Goal: Task Accomplishment & Management: Complete application form

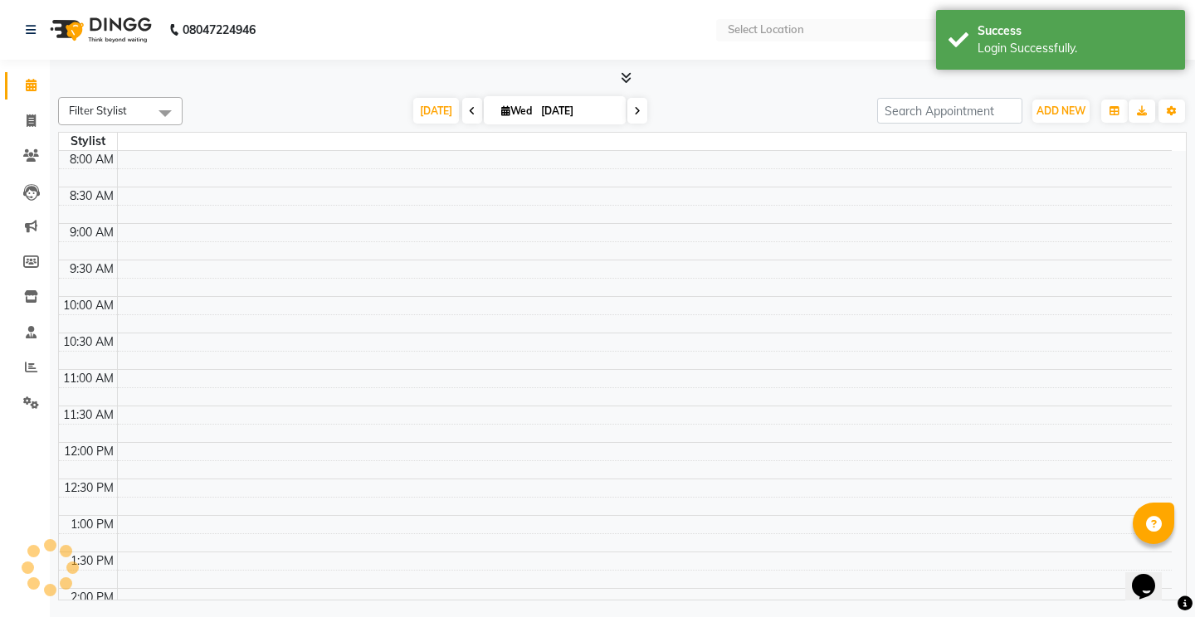
select select "en"
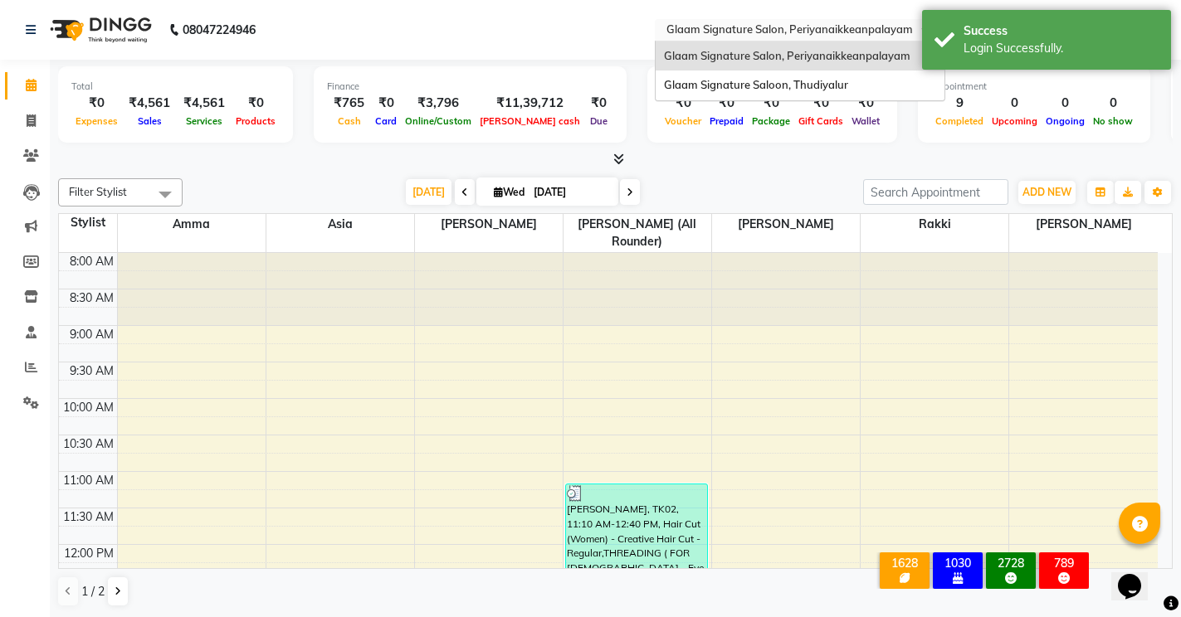
click at [790, 28] on input "text" at bounding box center [783, 31] width 241 height 17
click at [783, 86] on span "Glaam Signature Saloon, Thudiyalur" at bounding box center [756, 84] width 184 height 13
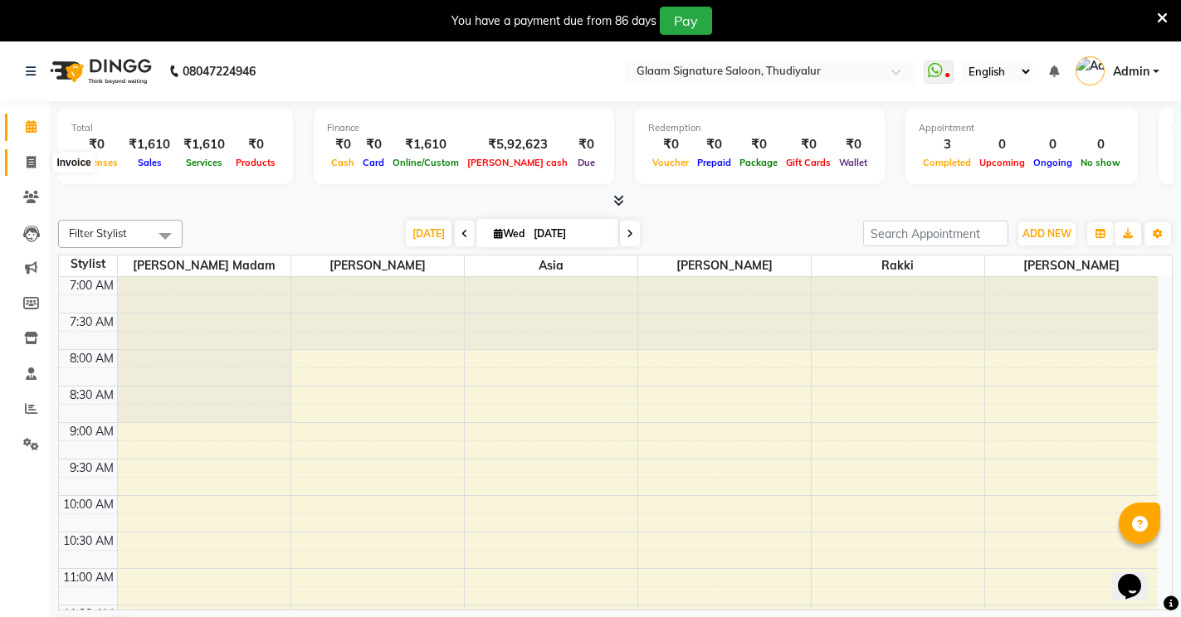
click at [32, 159] on icon at bounding box center [31, 162] width 9 height 12
select select "service"
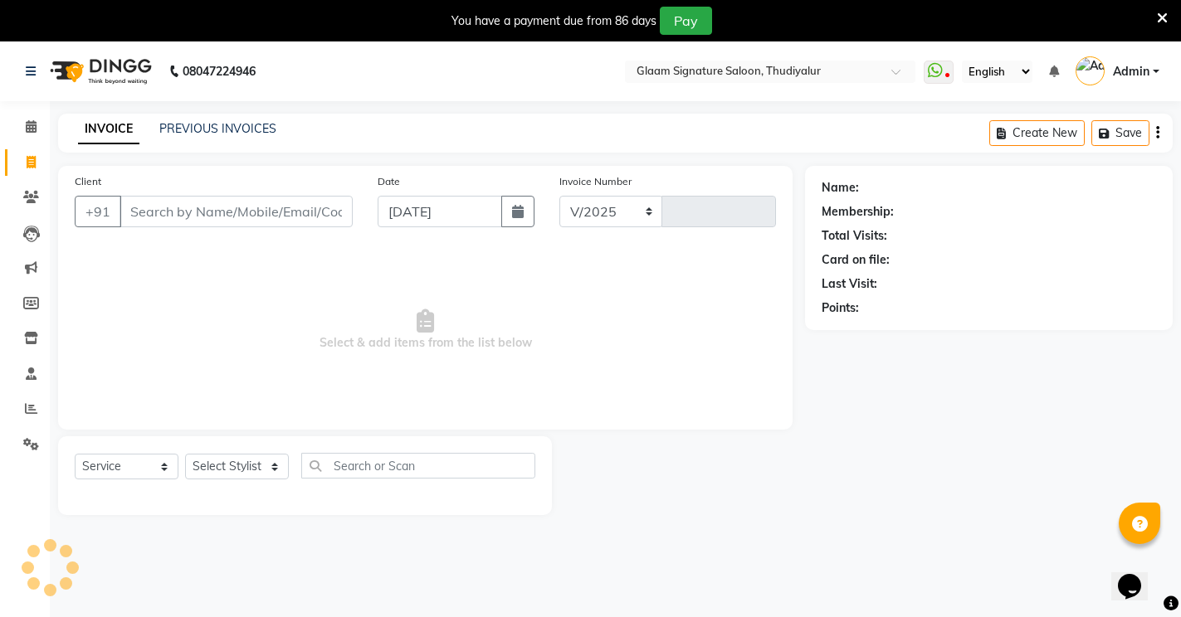
select select "4439"
type input "0559"
type input "9677834848"
click at [284, 216] on span "Add Client" at bounding box center [310, 211] width 66 height 17
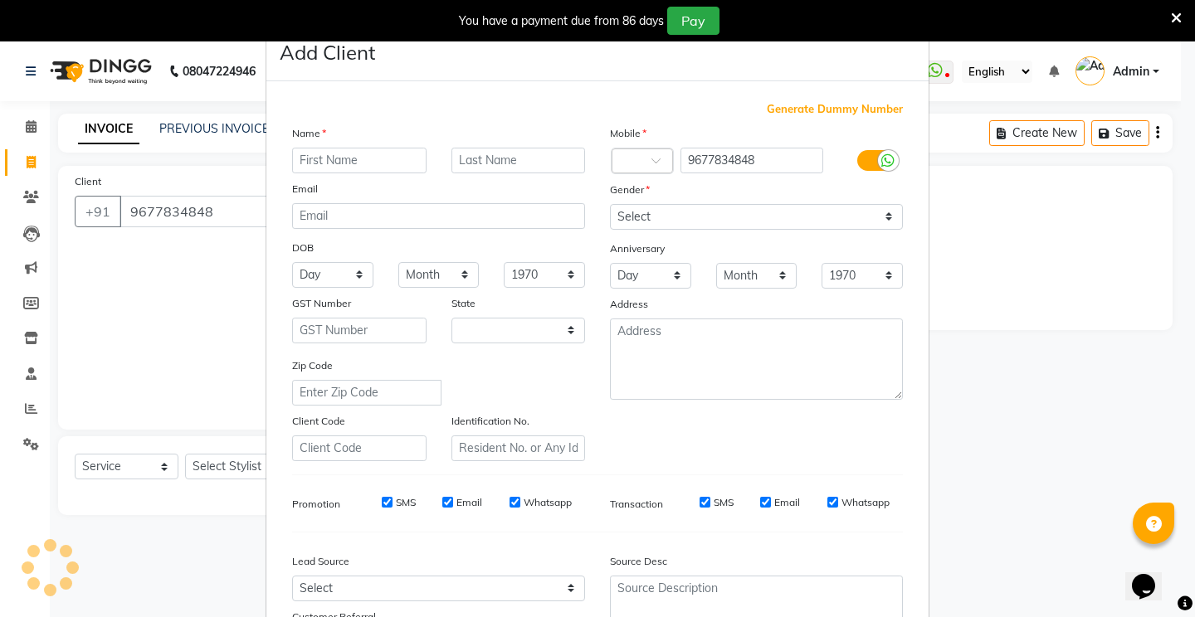
select select "35"
type input "Ramya"
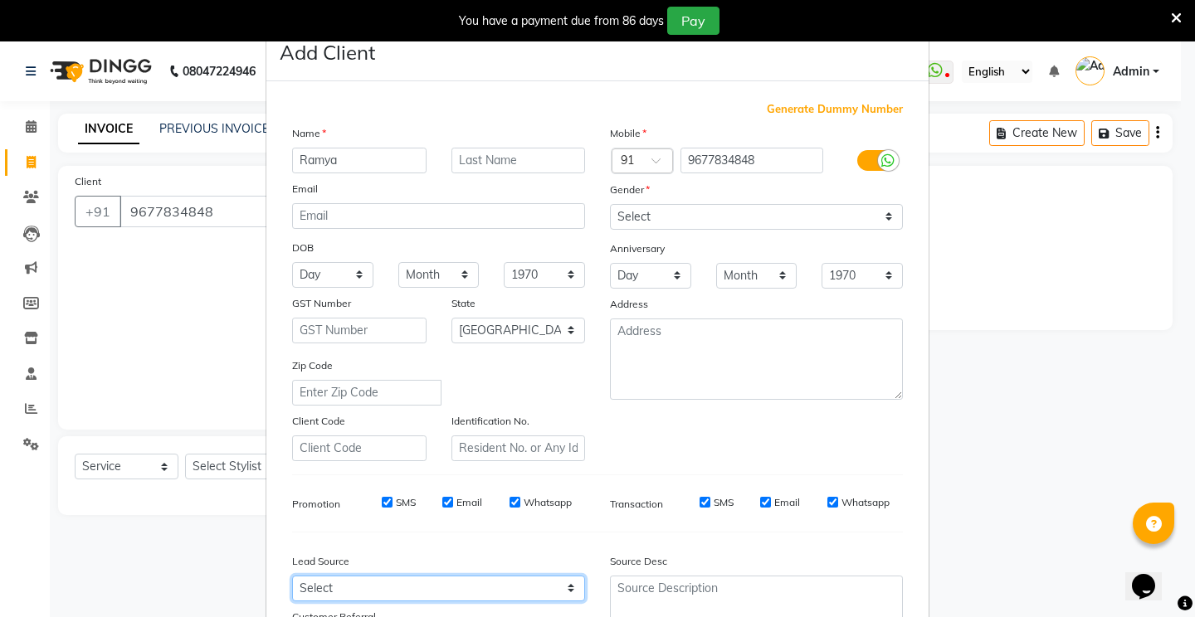
click at [340, 583] on select "Select Walk-in Referral Internet Friend Word of Mouth Advertisement Facebook Ju…" at bounding box center [438, 589] width 293 height 26
select select "30426"
click at [292, 576] on select "Select Walk-in Referral Internet Friend Word of Mouth Advertisement Facebook Ju…" at bounding box center [438, 589] width 293 height 26
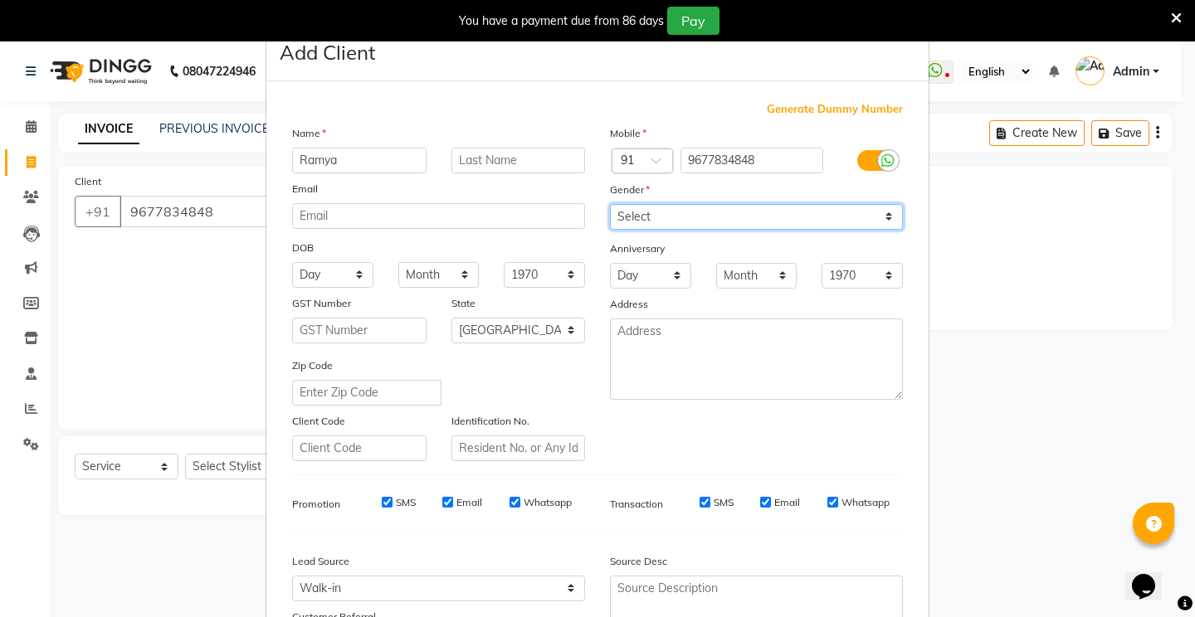
click at [617, 217] on select "Select Male Female Other Prefer Not To Say" at bounding box center [756, 217] width 293 height 26
select select "female"
click at [610, 204] on select "Select Male Female Other Prefer Not To Say" at bounding box center [756, 217] width 293 height 26
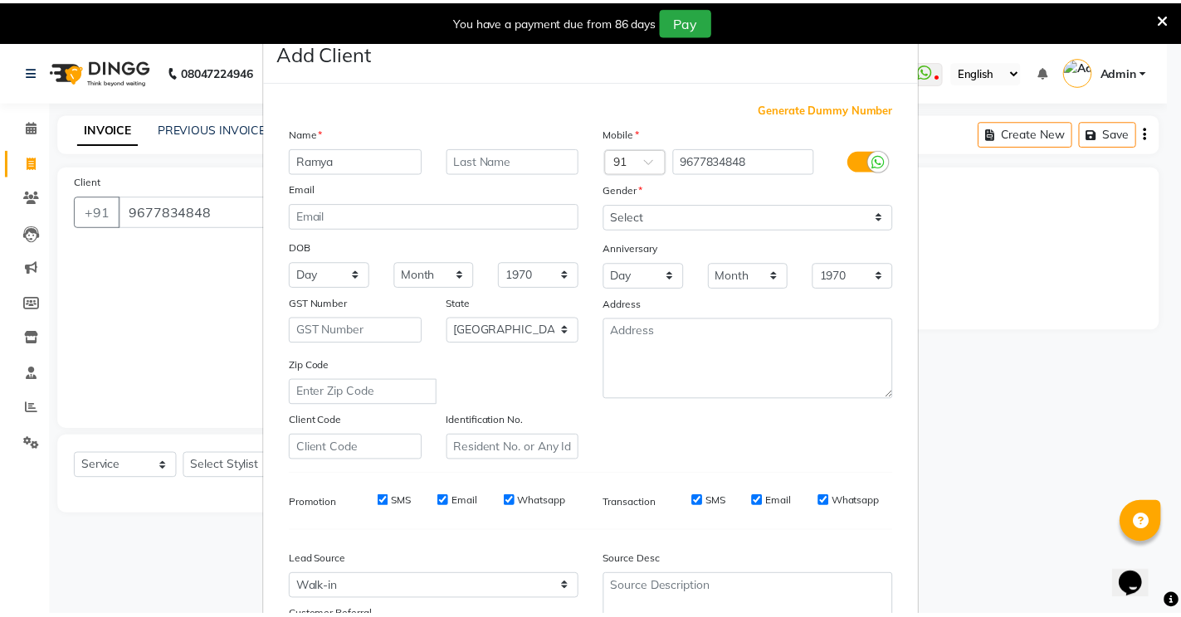
scroll to position [149, 0]
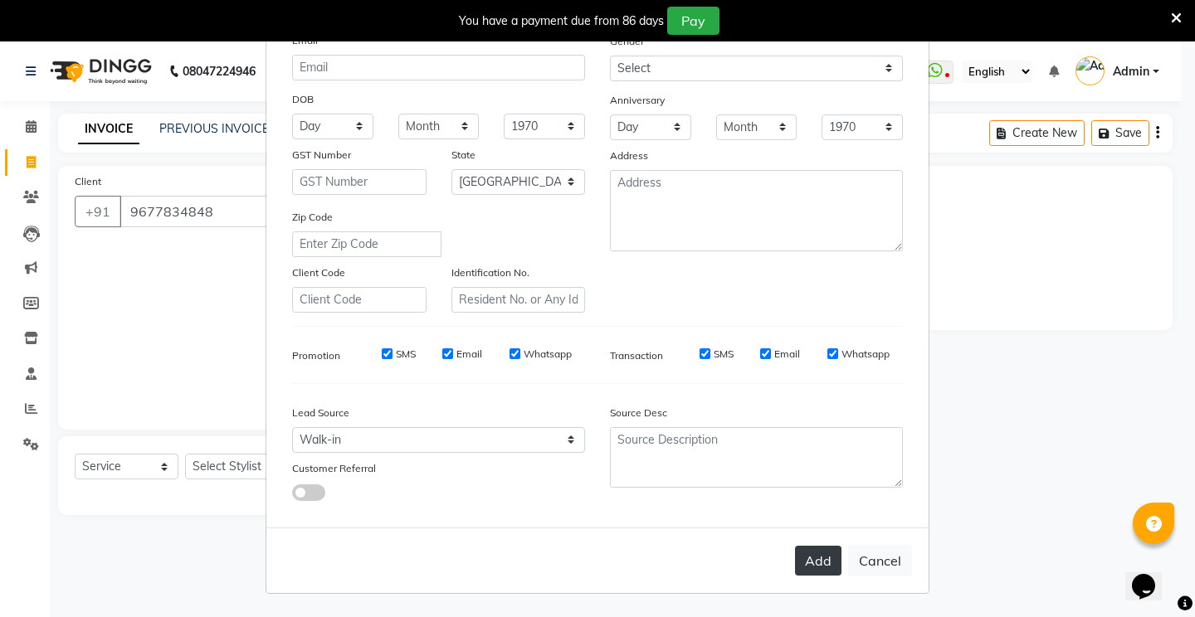
click at [804, 560] on button "Add" at bounding box center [818, 561] width 46 height 30
select select
select select "null"
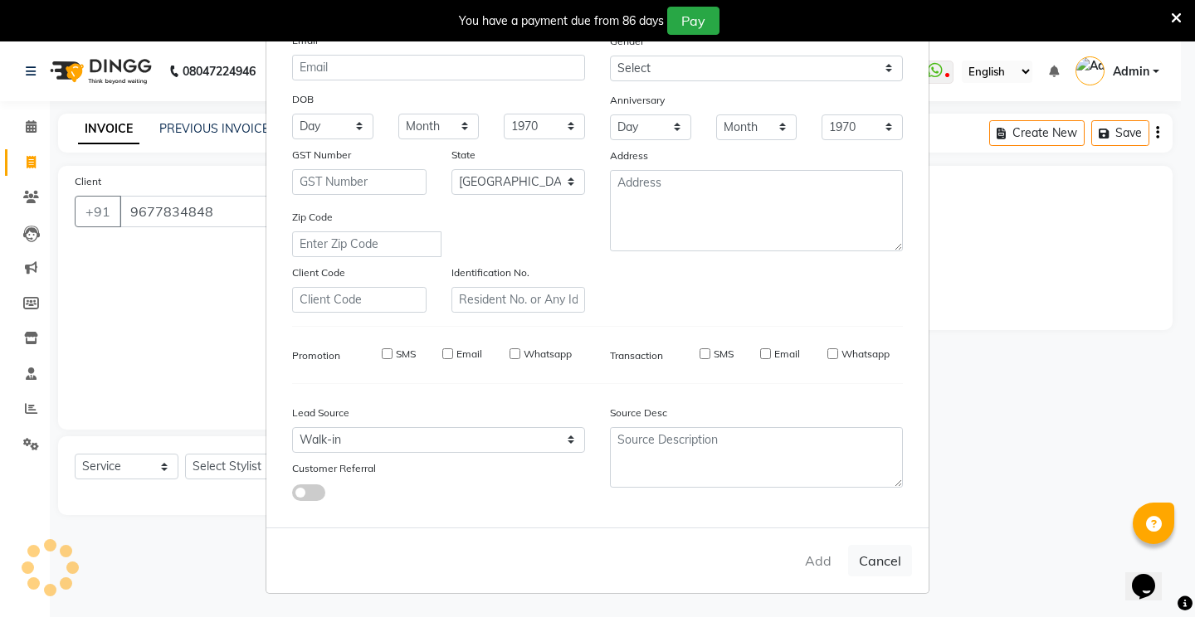
select select
checkbox input "false"
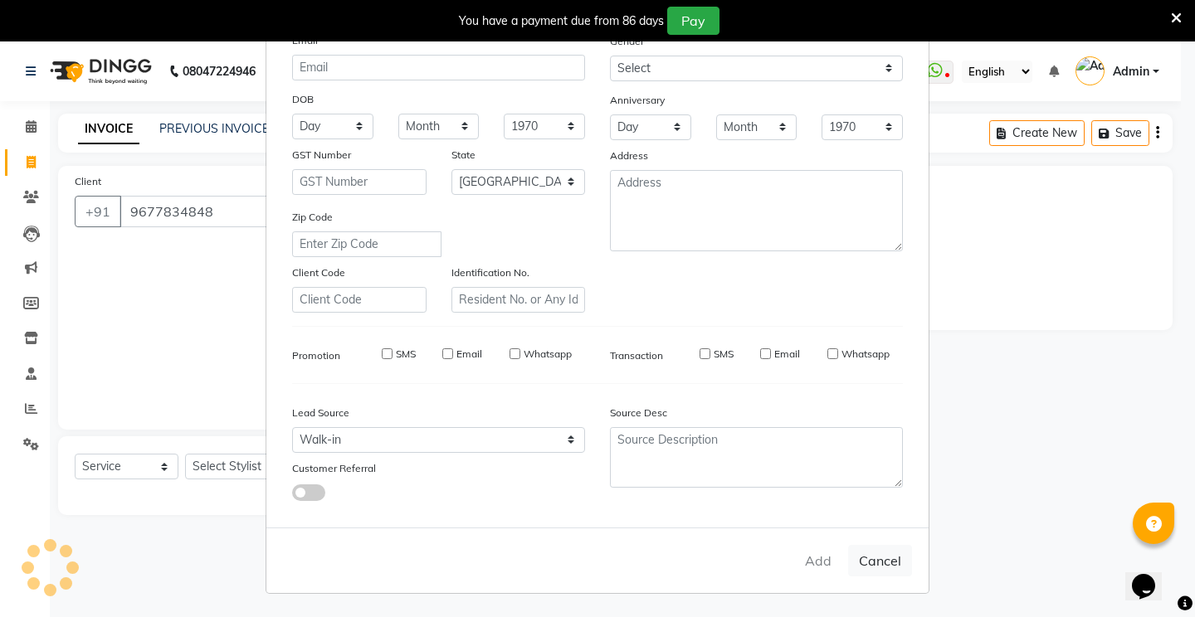
checkbox input "false"
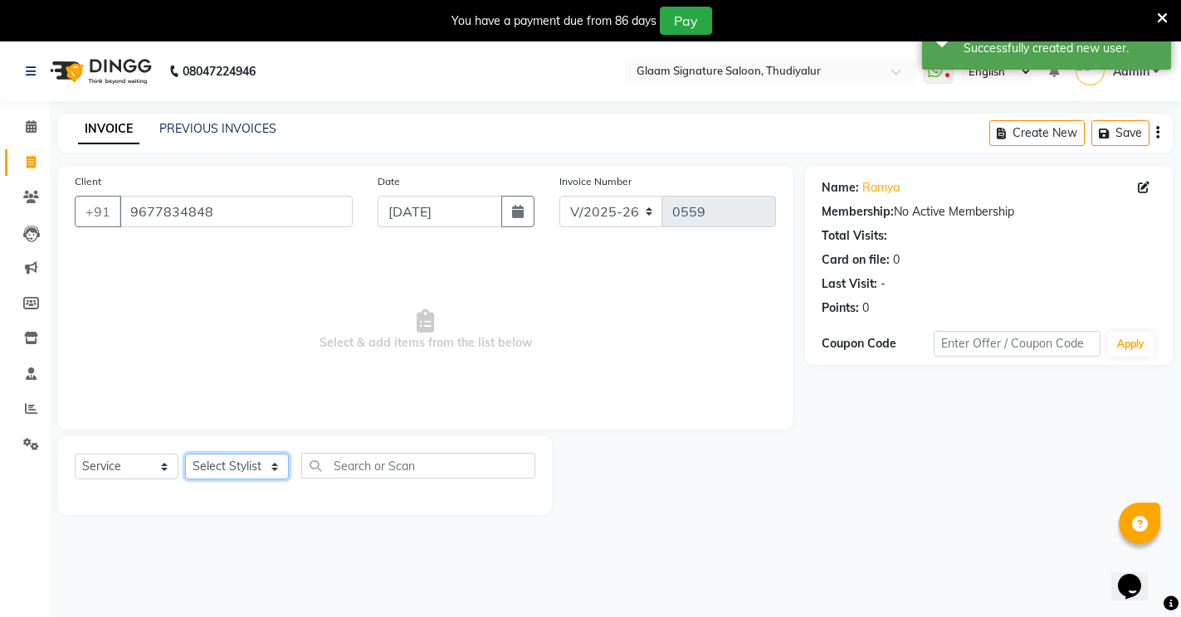
click at [231, 459] on select "Select Stylist Arif Asia Geetha Pnp Rakki saranya Saraswathi Madam Saravanan Vi…" at bounding box center [237, 467] width 104 height 26
select select "88199"
click at [185, 454] on select "Select Stylist Arif Asia Geetha Pnp Rakki saranya Saraswathi Madam Saravanan Vi…" at bounding box center [237, 467] width 104 height 26
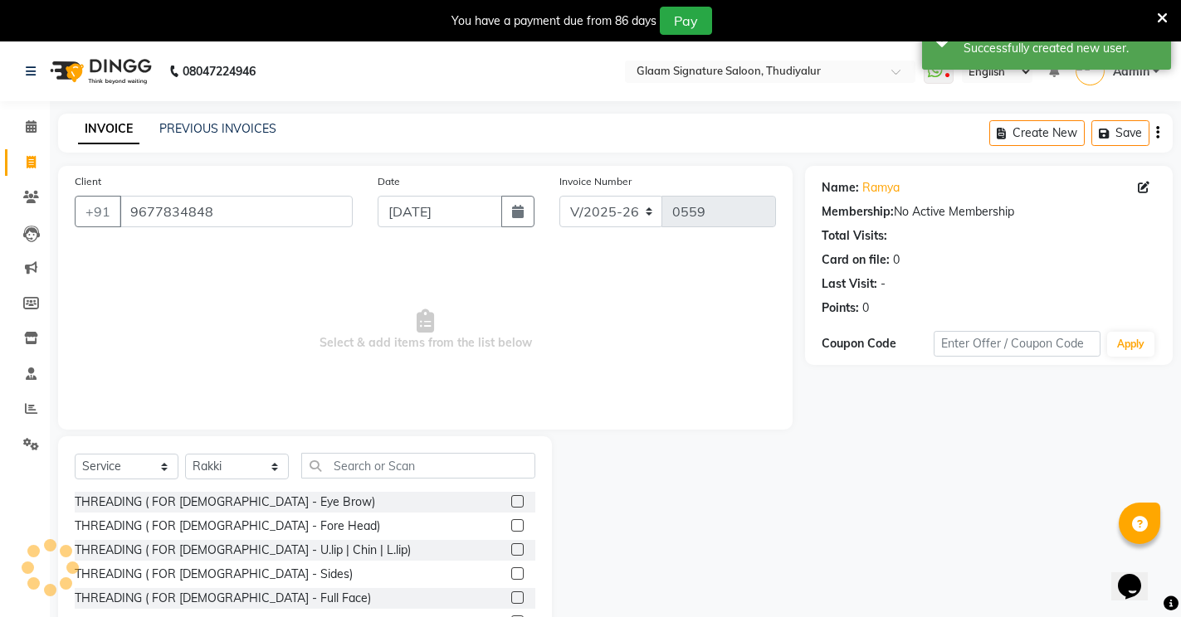
click at [511, 503] on label at bounding box center [517, 501] width 12 height 12
click at [511, 503] on input "checkbox" at bounding box center [516, 502] width 11 height 11
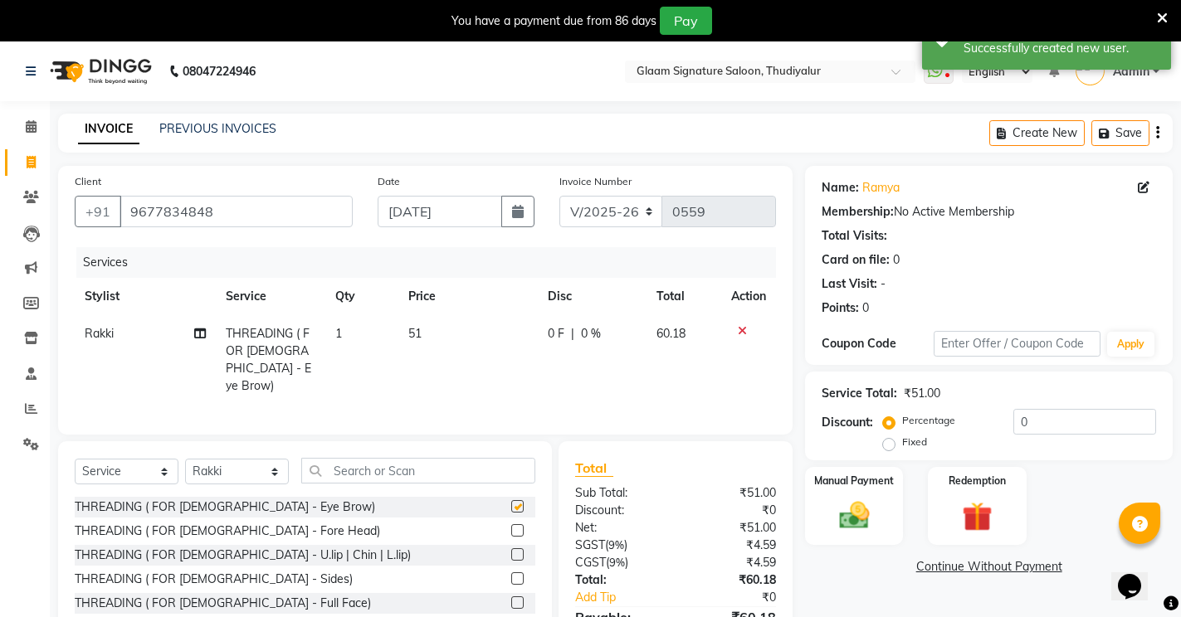
checkbox input "false"
click at [511, 530] on label at bounding box center [517, 530] width 12 height 12
click at [511, 530] on input "checkbox" at bounding box center [516, 531] width 11 height 11
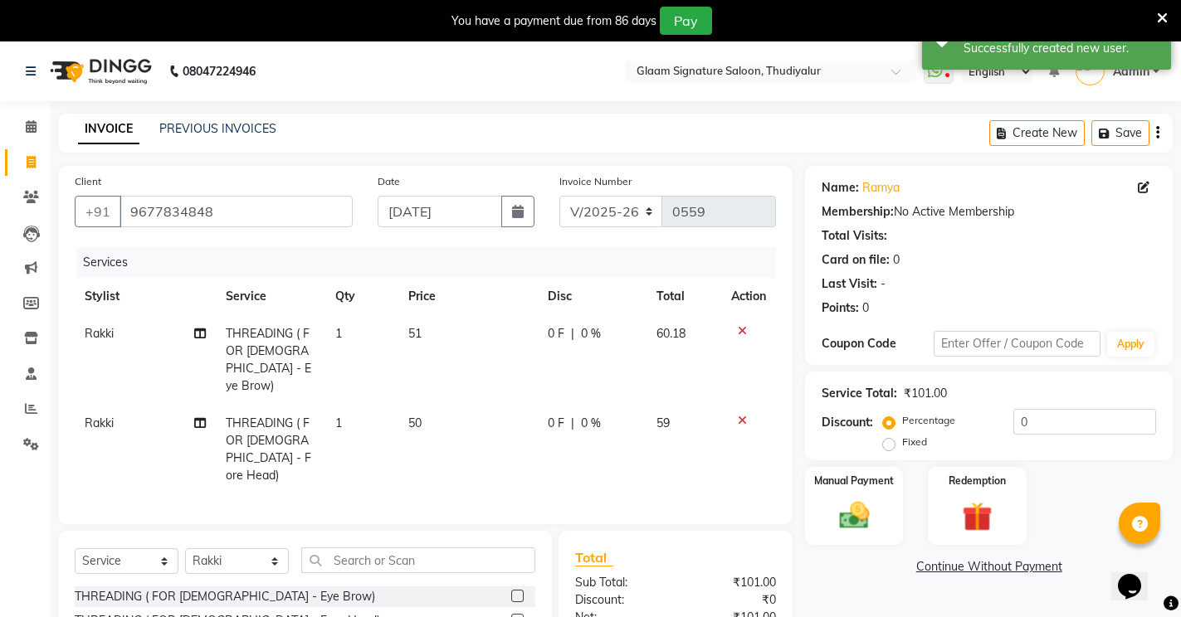
checkbox input "false"
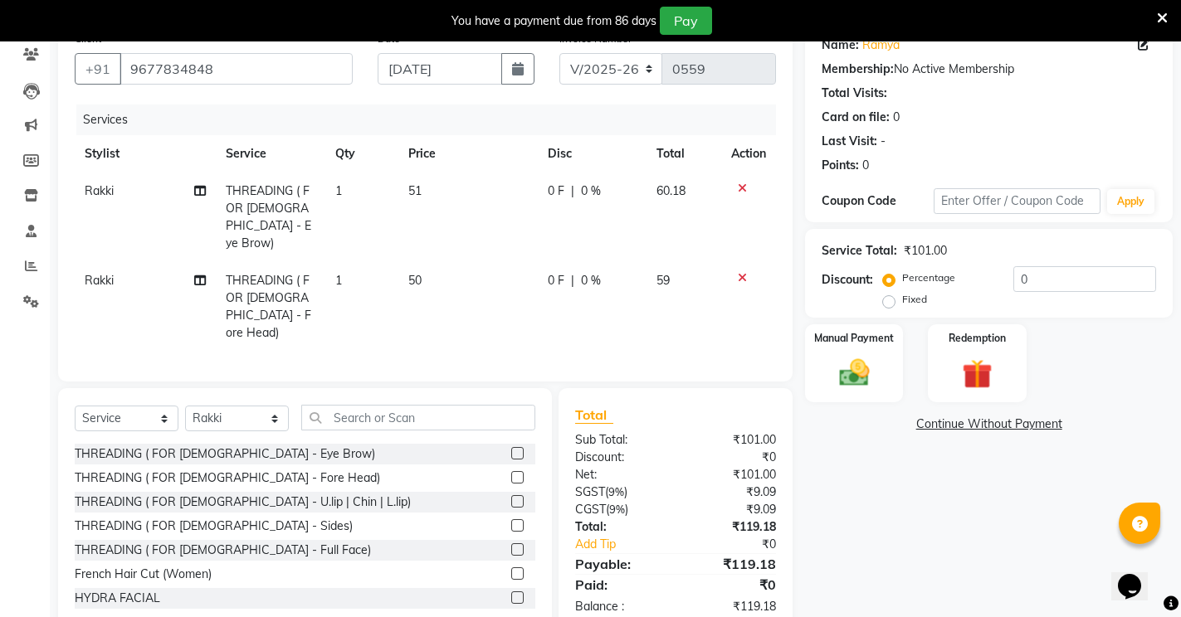
scroll to position [163, 0]
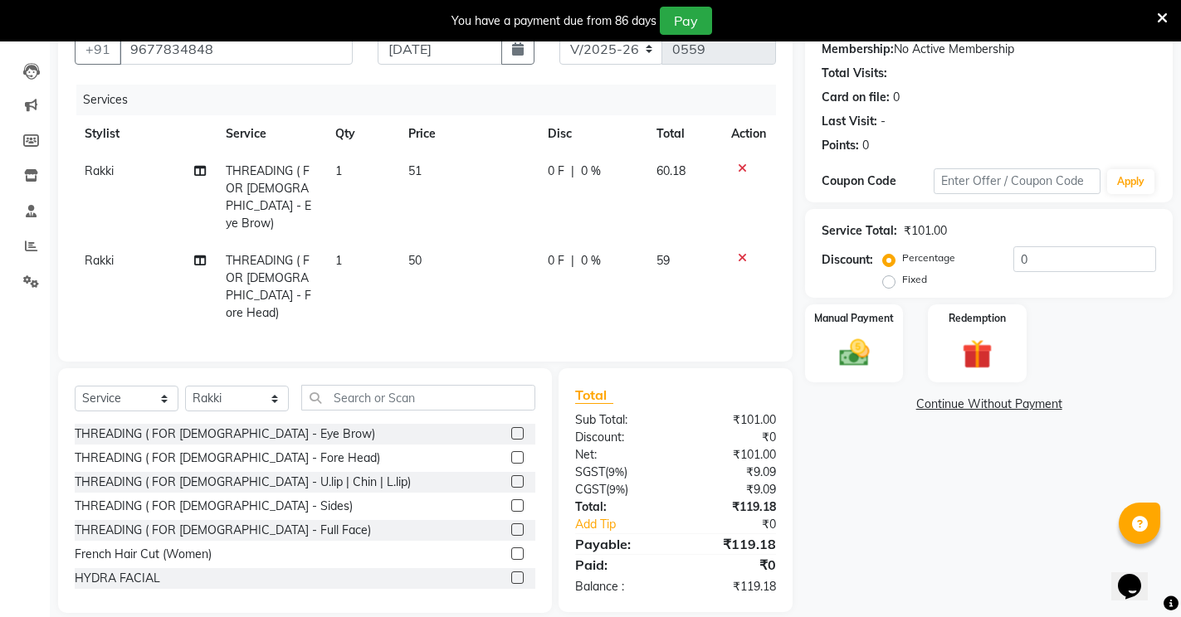
click at [462, 245] on td "50" at bounding box center [467, 287] width 139 height 90
select select "88199"
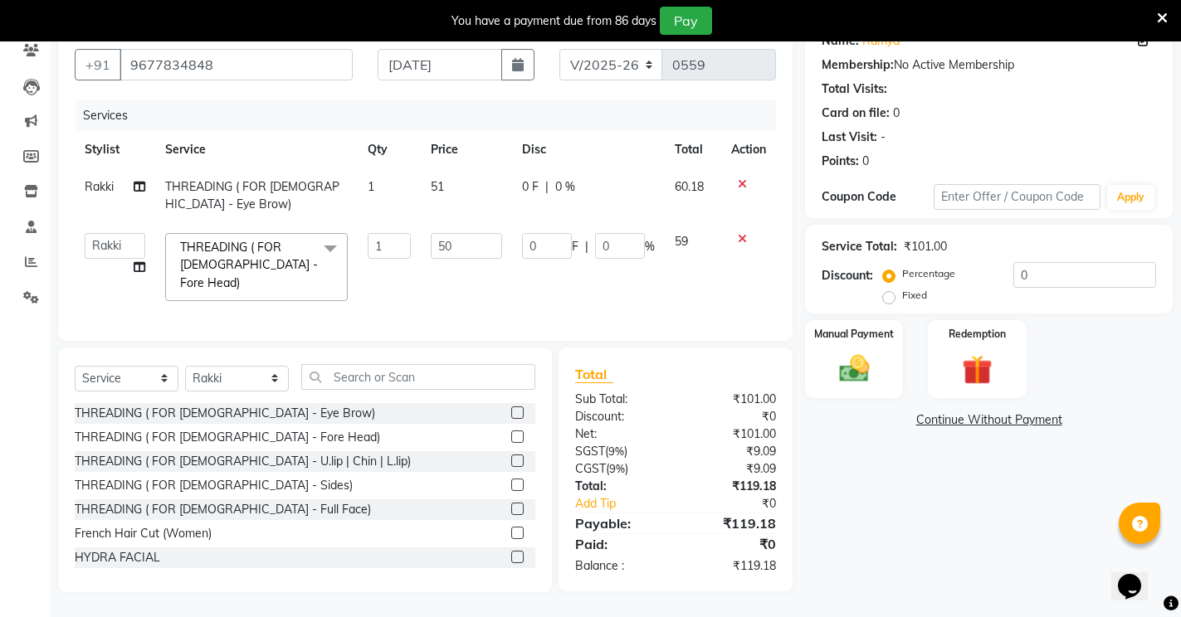
scroll to position [144, 0]
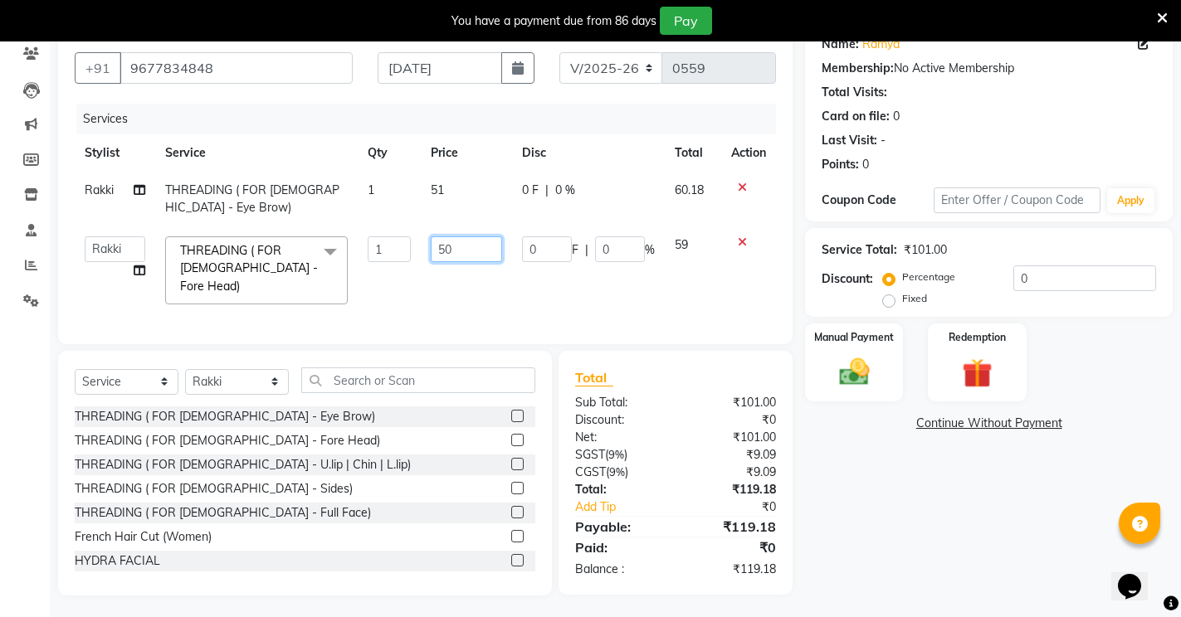
click at [462, 245] on input "50" at bounding box center [466, 250] width 71 height 26
type input "51"
click at [484, 290] on td "51" at bounding box center [466, 271] width 91 height 88
select select "88199"
click at [902, 300] on label "Fixed" at bounding box center [914, 298] width 25 height 15
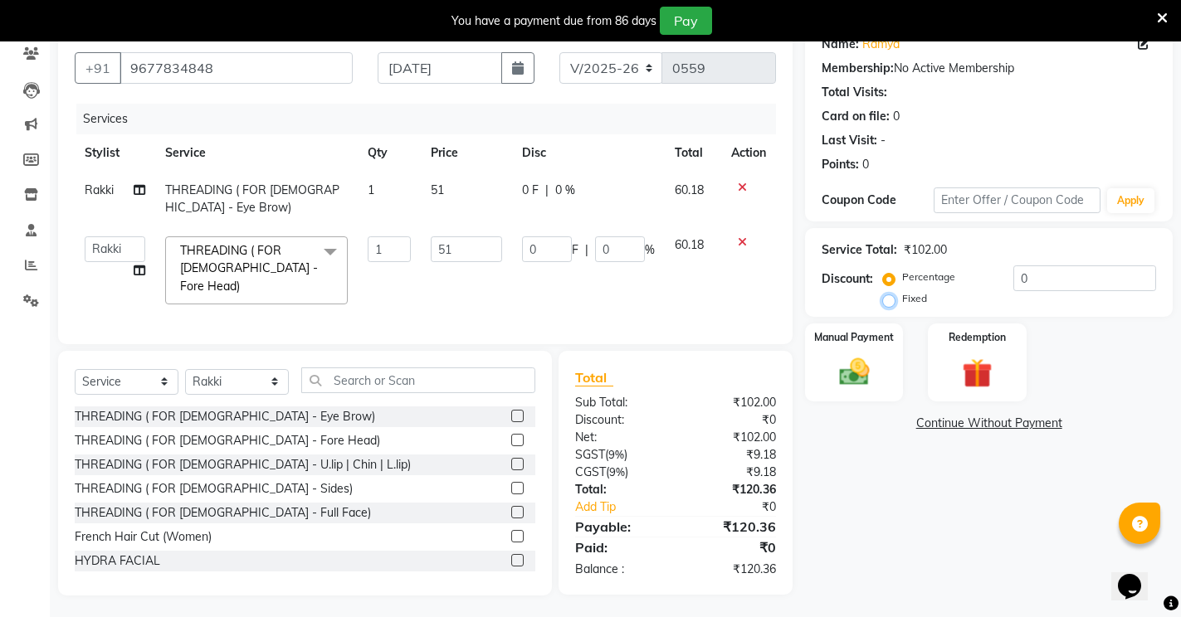
click at [886, 300] on input "Fixed" at bounding box center [892, 299] width 12 height 12
radio input "true"
click at [1031, 279] on input "0" at bounding box center [1084, 279] width 143 height 26
type input "0.3"
type input "0.15"
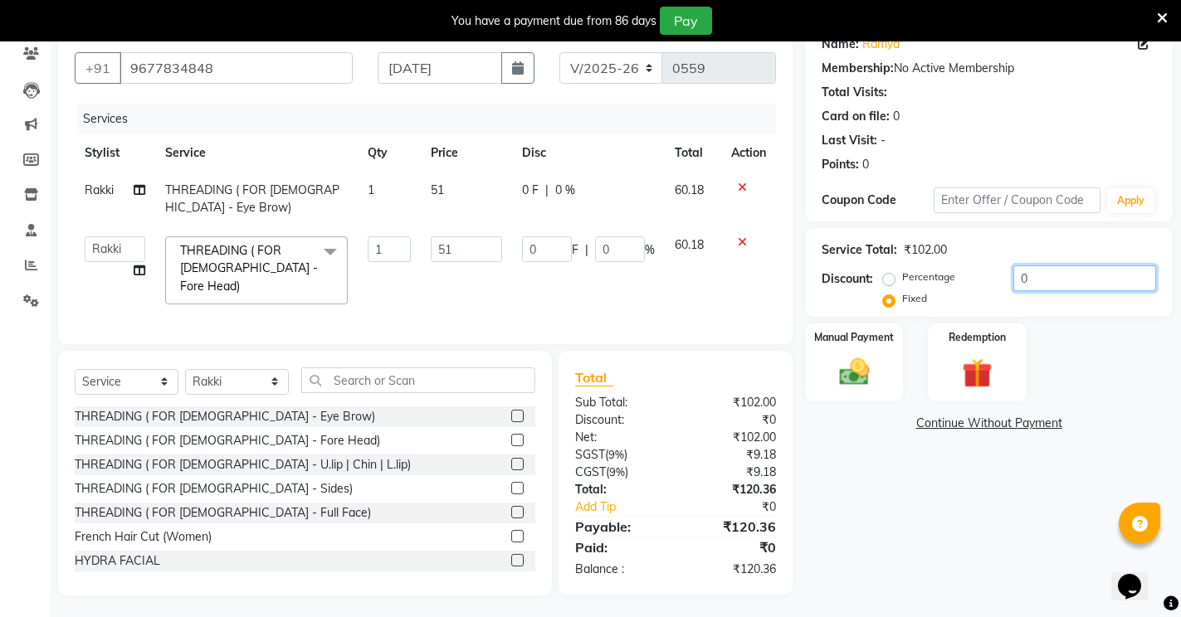
type input "0.29"
type input "0.36"
type input "0.18"
type input "0.35"
type input "0.36"
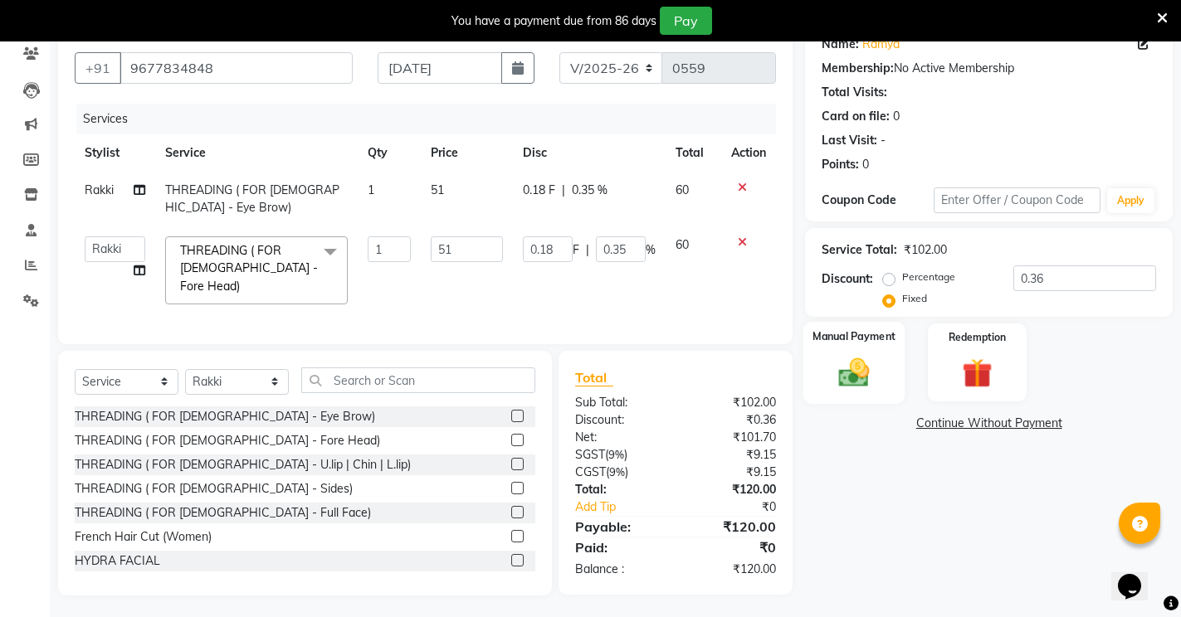
click at [862, 369] on img at bounding box center [854, 372] width 51 height 36
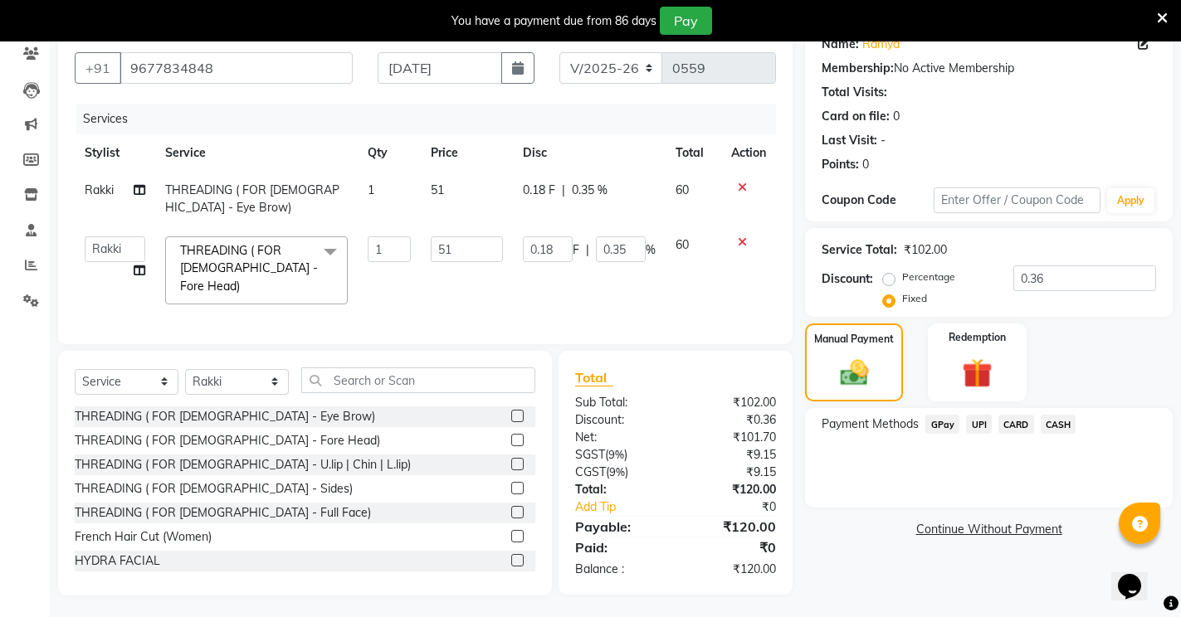
click at [1052, 423] on span "CASH" at bounding box center [1059, 424] width 36 height 19
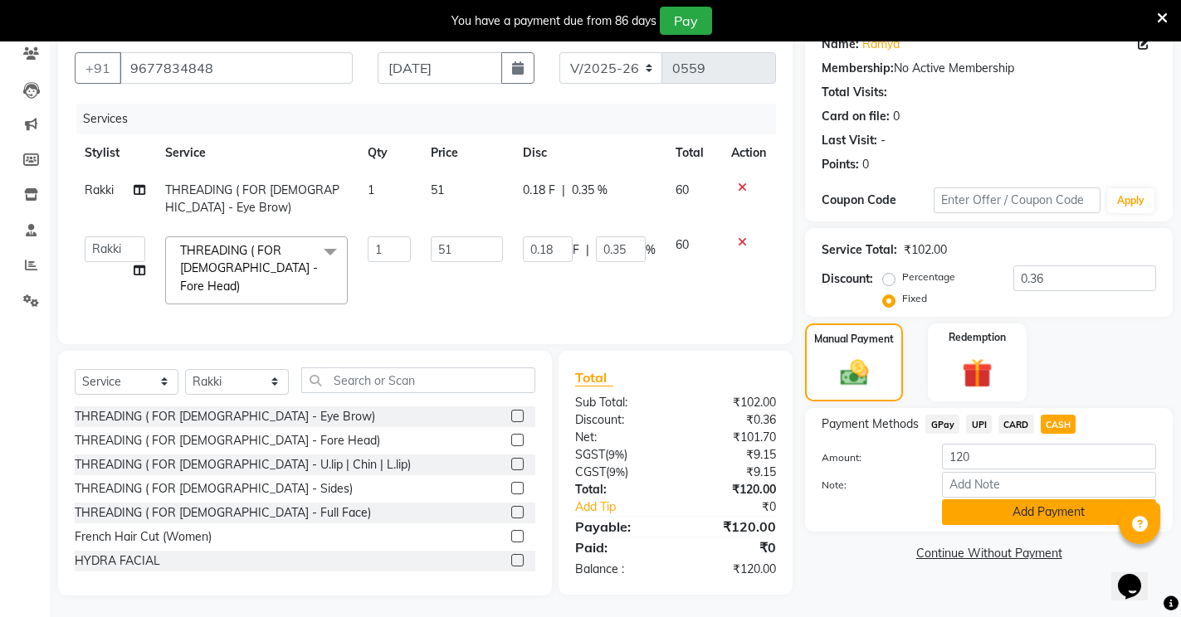
click at [1061, 518] on button "Add Payment" at bounding box center [1049, 513] width 214 height 26
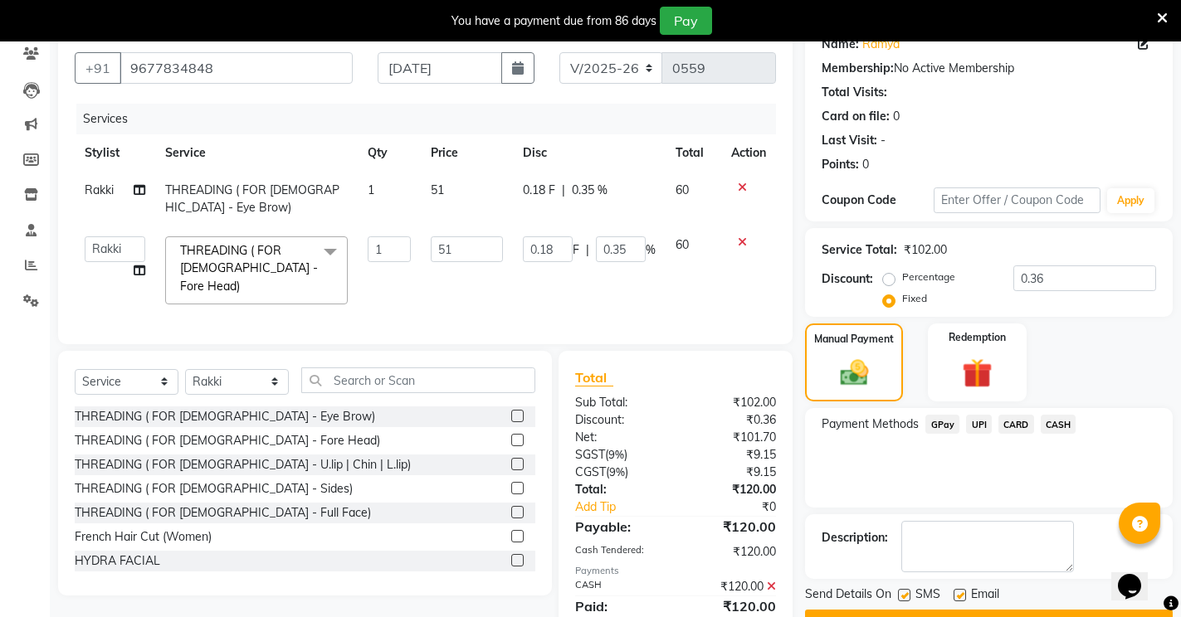
click at [1036, 612] on button "Checkout" at bounding box center [989, 623] width 368 height 26
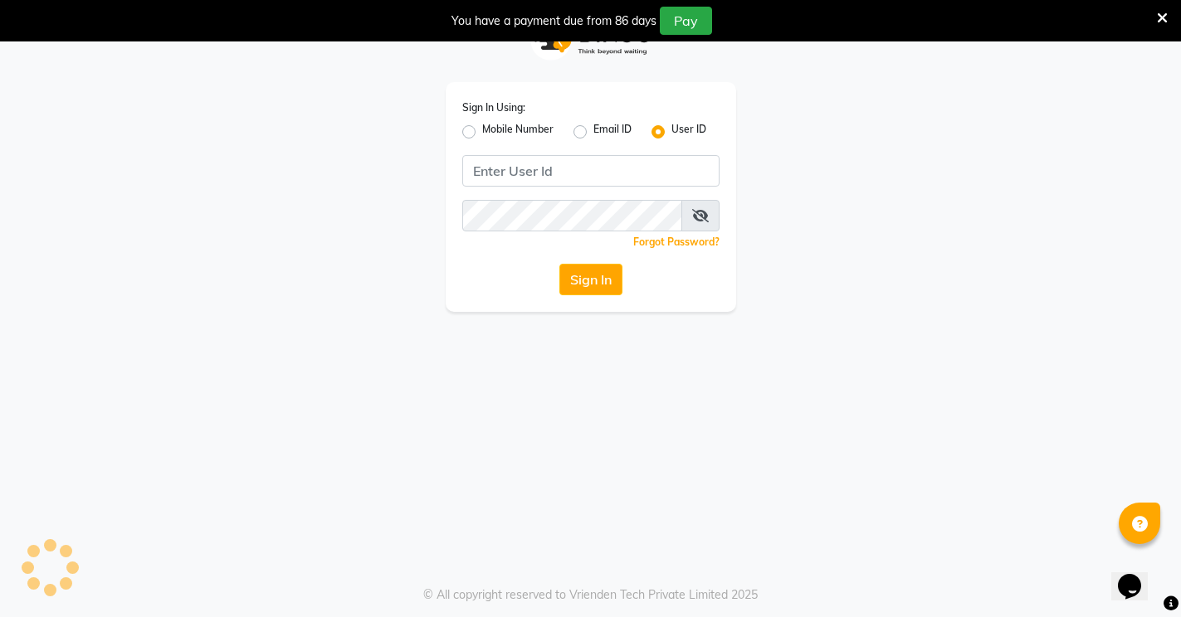
scroll to position [41, 0]
type input "glaamsalon"
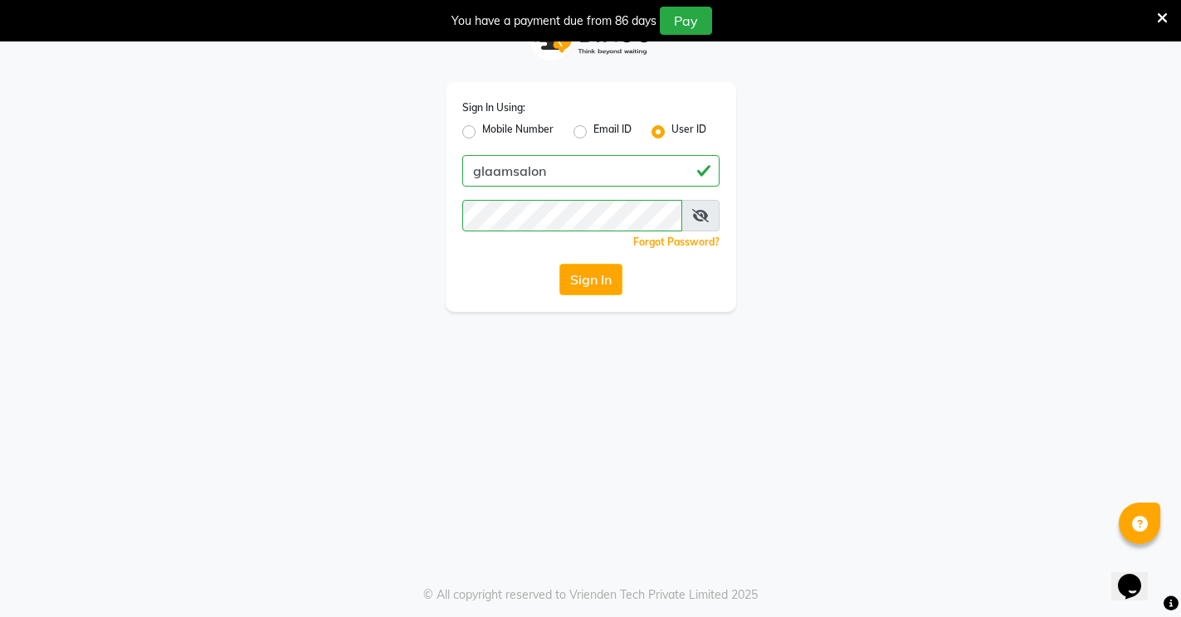
click at [1162, 14] on icon at bounding box center [1162, 18] width 11 height 15
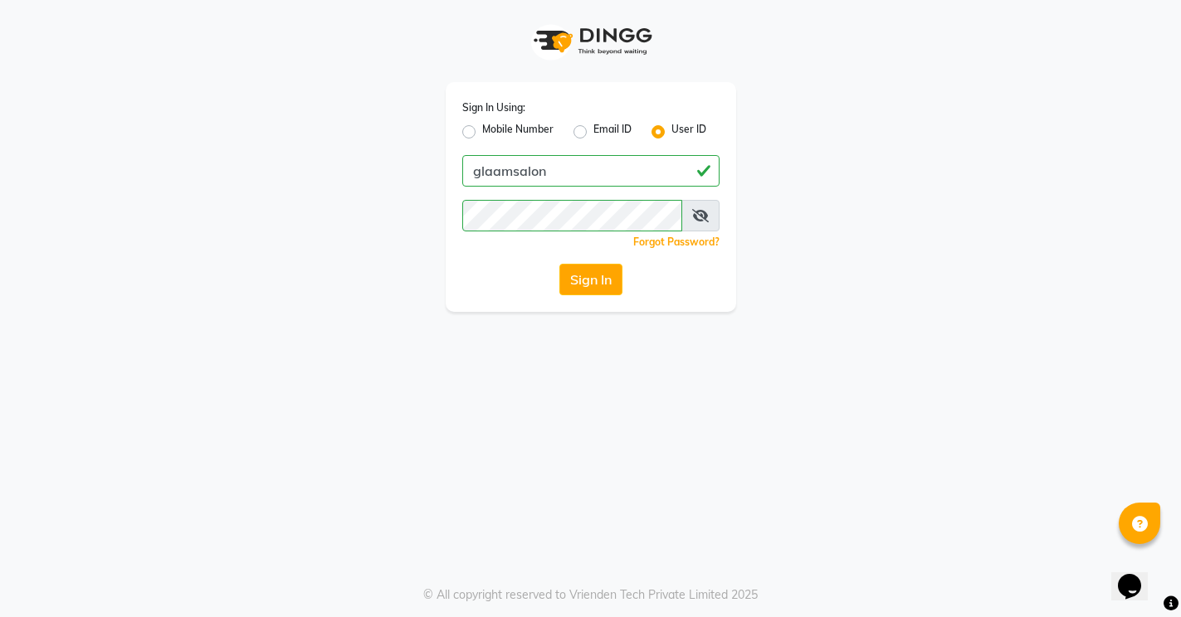
scroll to position [0, 0]
click at [598, 284] on button "Sign In" at bounding box center [597, 280] width 63 height 32
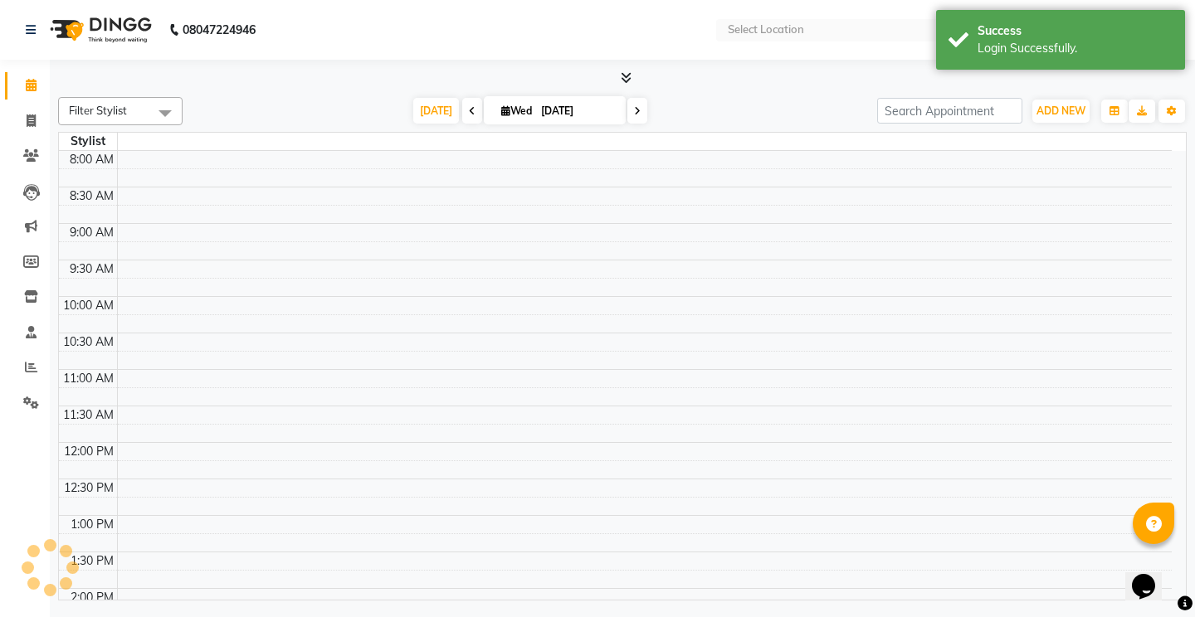
select select "en"
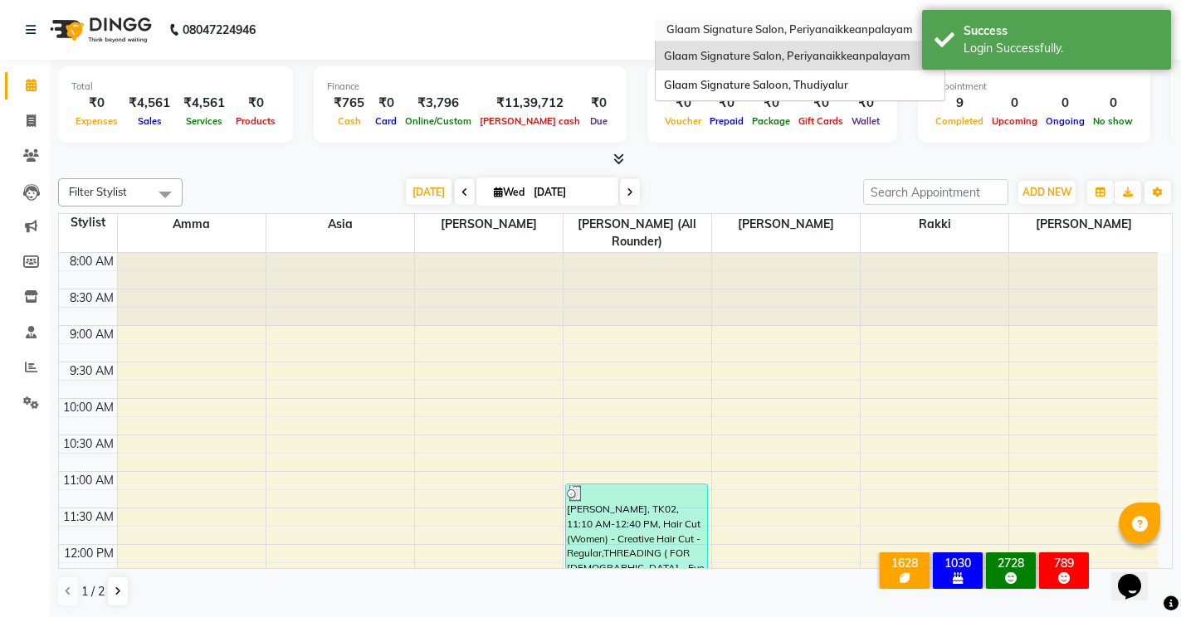
click at [757, 32] on input "text" at bounding box center [783, 31] width 241 height 17
click at [762, 83] on span "Glaam Signature Saloon, Thudiyalur" at bounding box center [756, 84] width 184 height 13
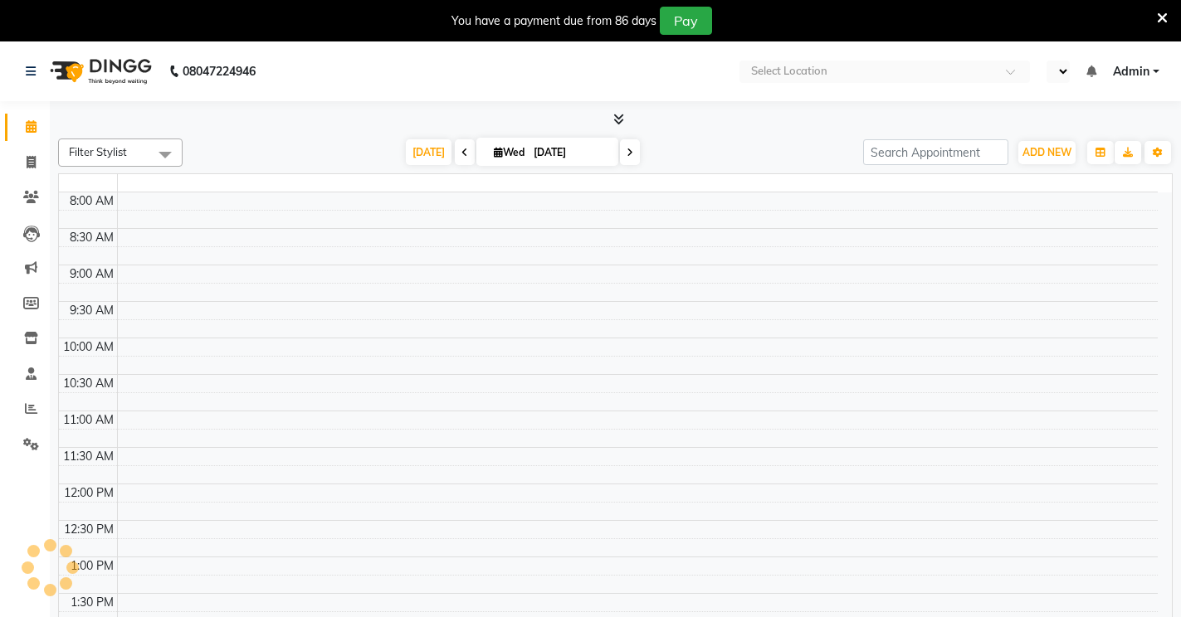
select select "en"
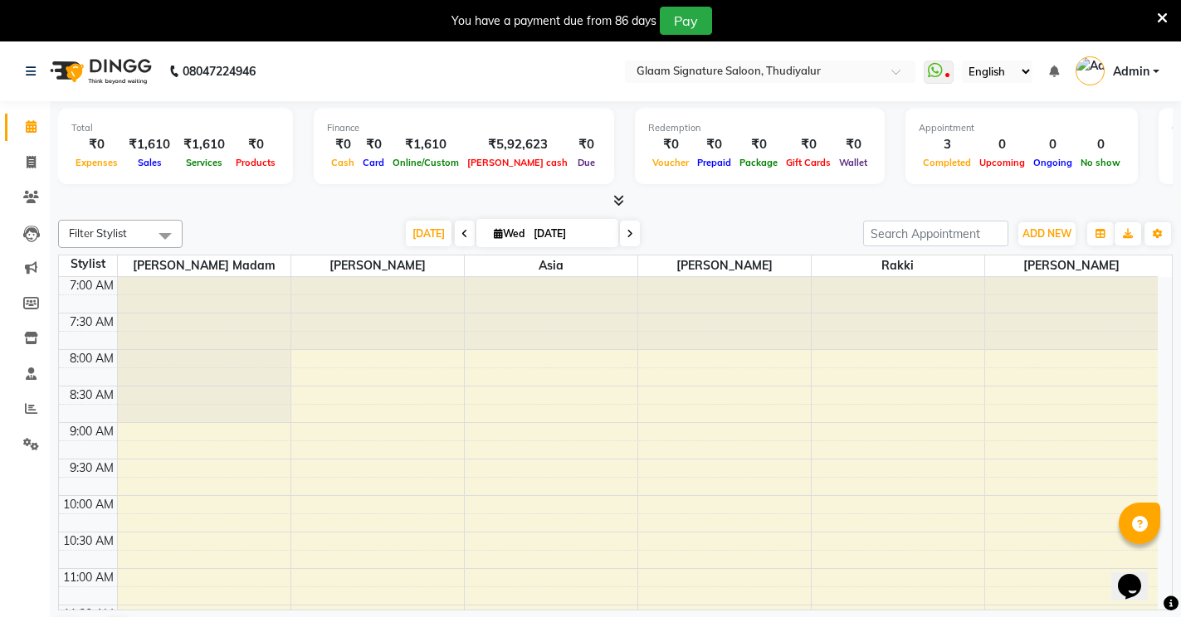
click at [1164, 15] on icon at bounding box center [1162, 18] width 11 height 15
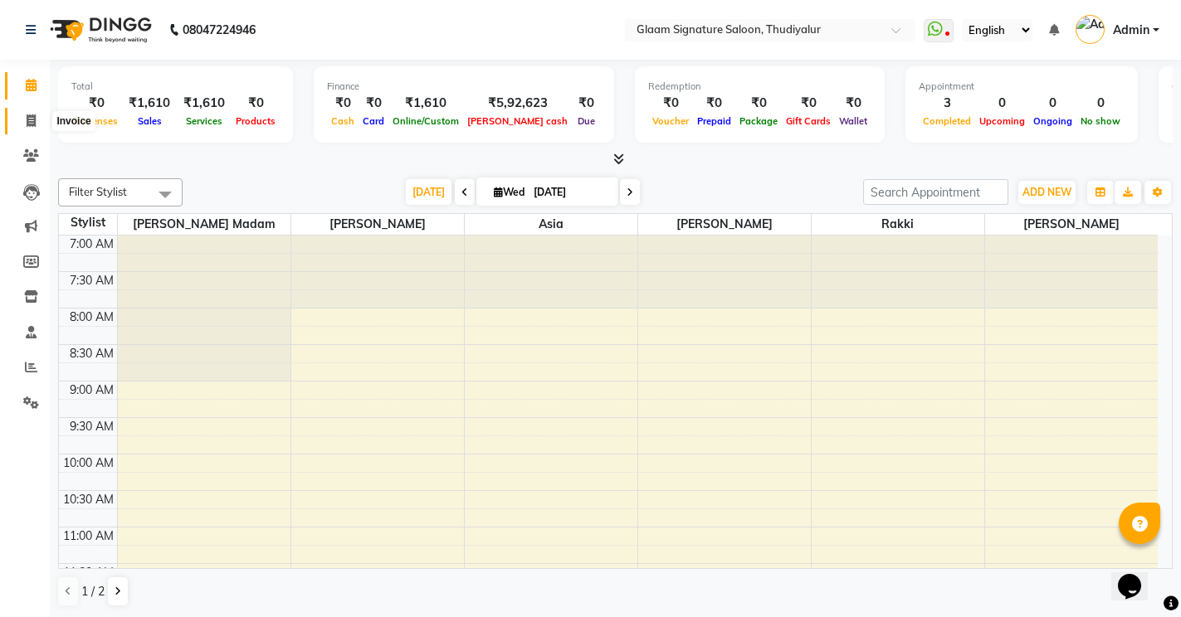
click at [33, 122] on icon at bounding box center [31, 121] width 9 height 12
select select "service"
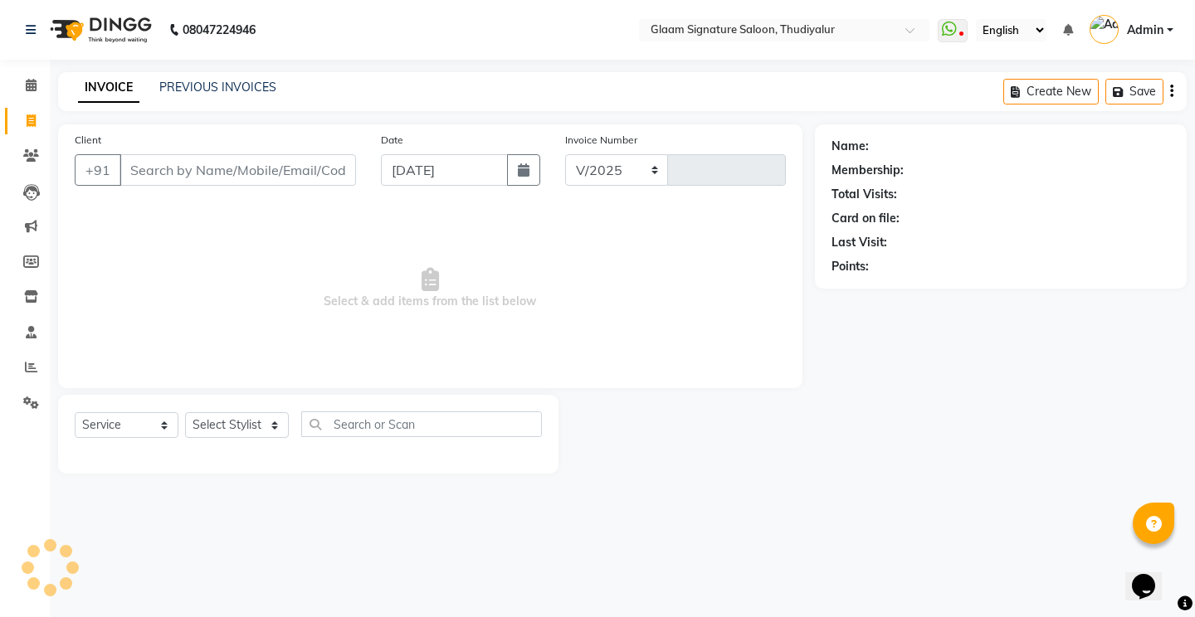
select select "4439"
type input "0559"
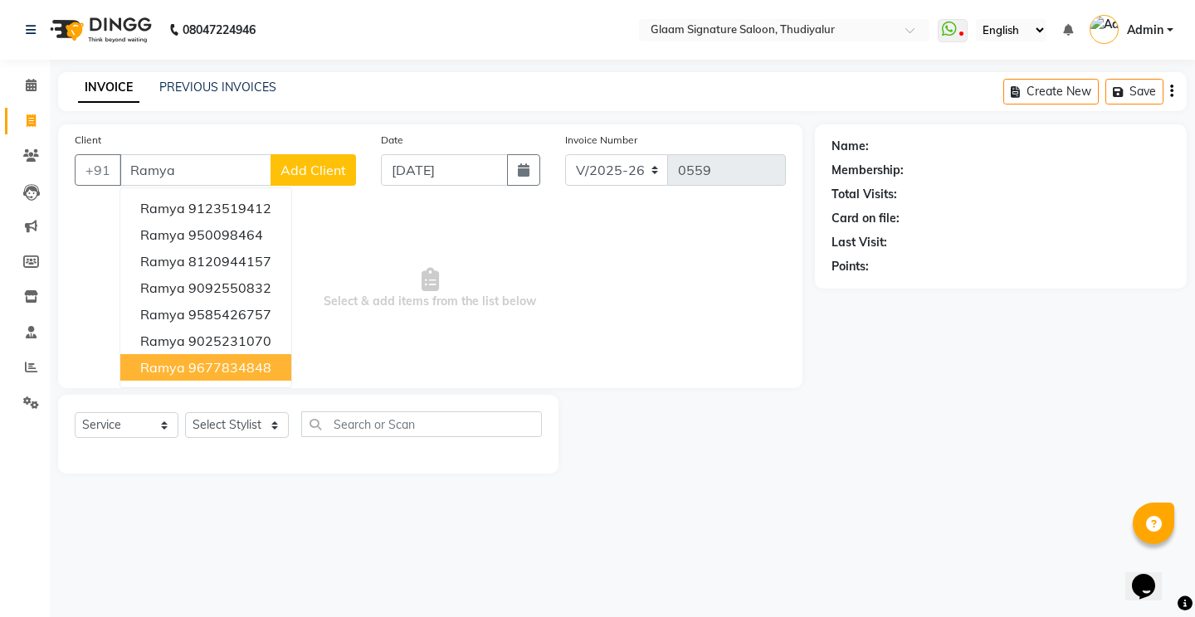
click at [193, 363] on ngb-highlight "9677834848" at bounding box center [229, 367] width 83 height 17
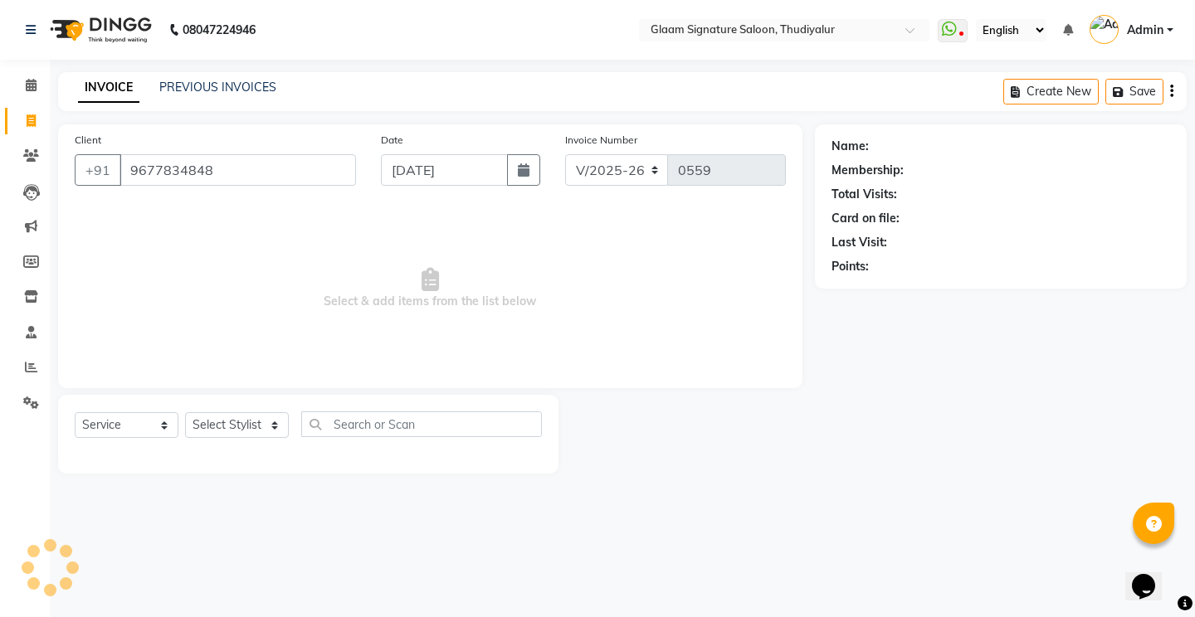
type input "9677834848"
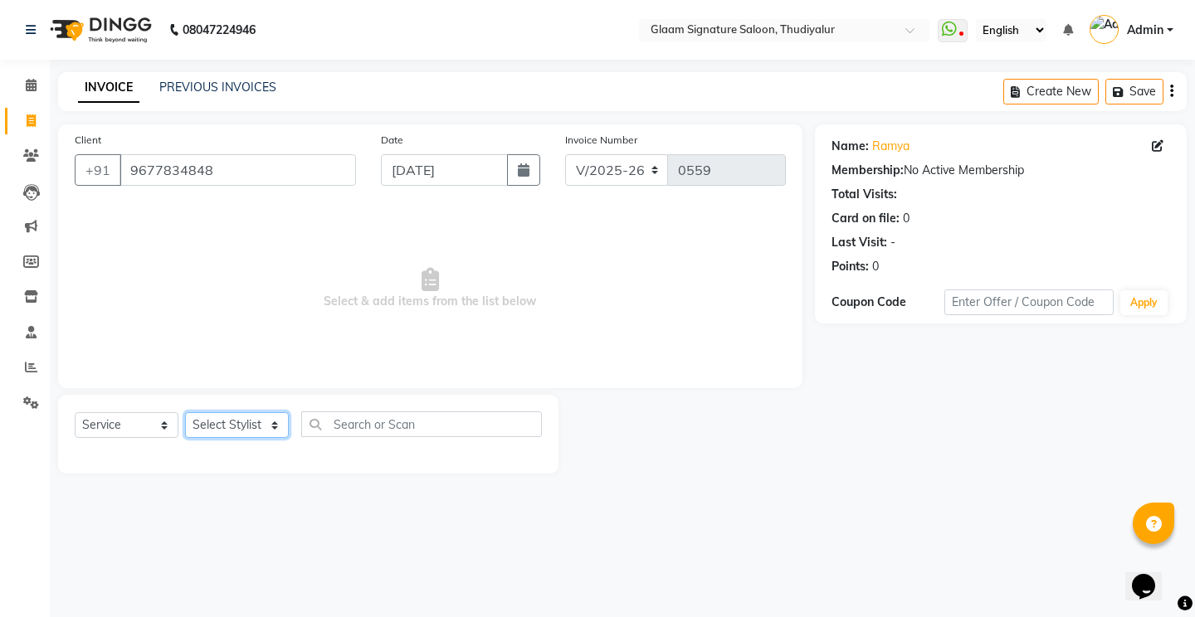
click at [215, 422] on select "Select Stylist Arif Asia Geetha Pnp Rakki saranya Saraswathi Madam Saravanan Vi…" at bounding box center [237, 425] width 104 height 26
select select "88199"
click at [185, 412] on select "Select Stylist Arif Asia Geetha Pnp Rakki saranya Saraswathi Madam Saravanan Vi…" at bounding box center [237, 425] width 104 height 26
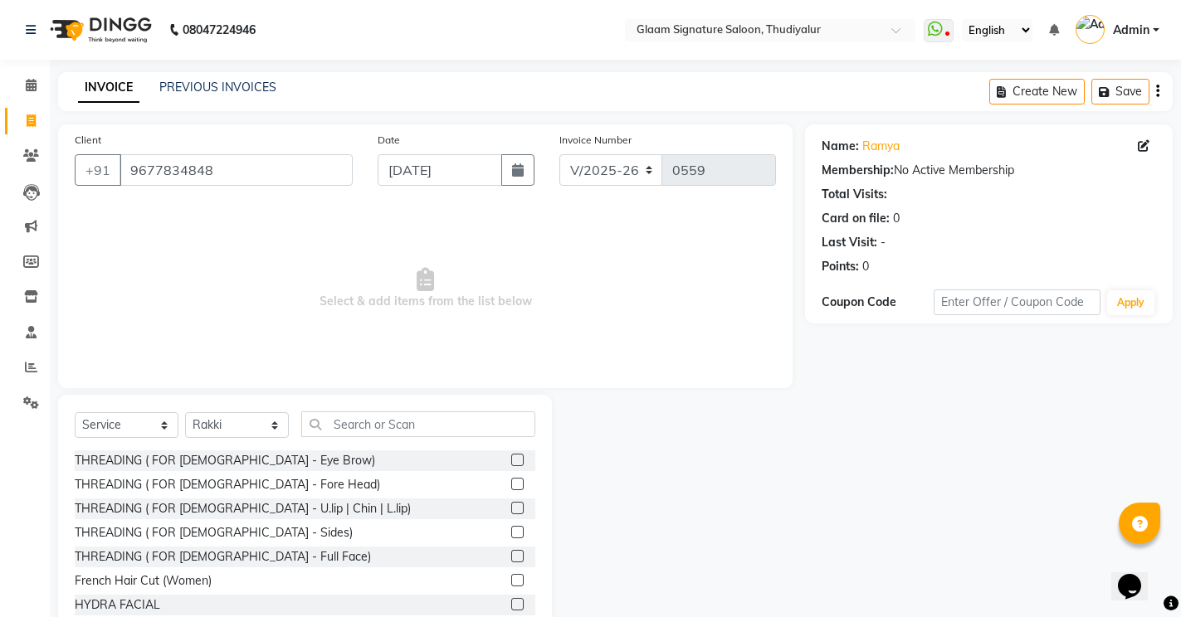
click at [511, 462] on label at bounding box center [517, 460] width 12 height 12
click at [511, 462] on input "checkbox" at bounding box center [516, 461] width 11 height 11
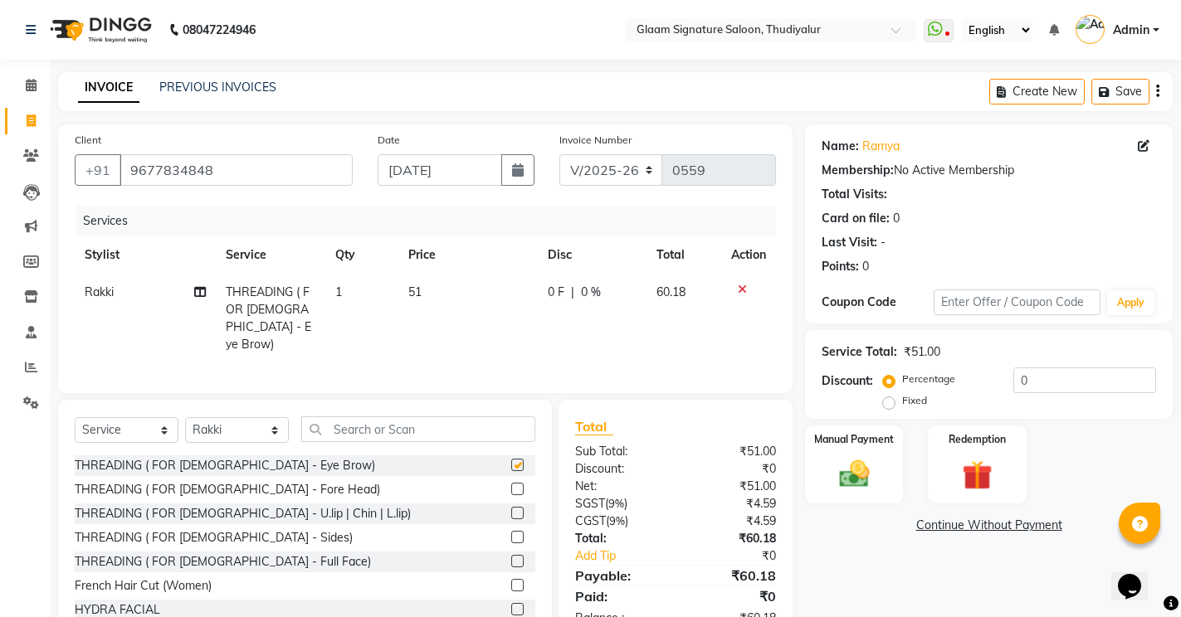
checkbox input "false"
click at [511, 485] on label at bounding box center [517, 489] width 12 height 12
click at [511, 485] on input "checkbox" at bounding box center [516, 490] width 11 height 11
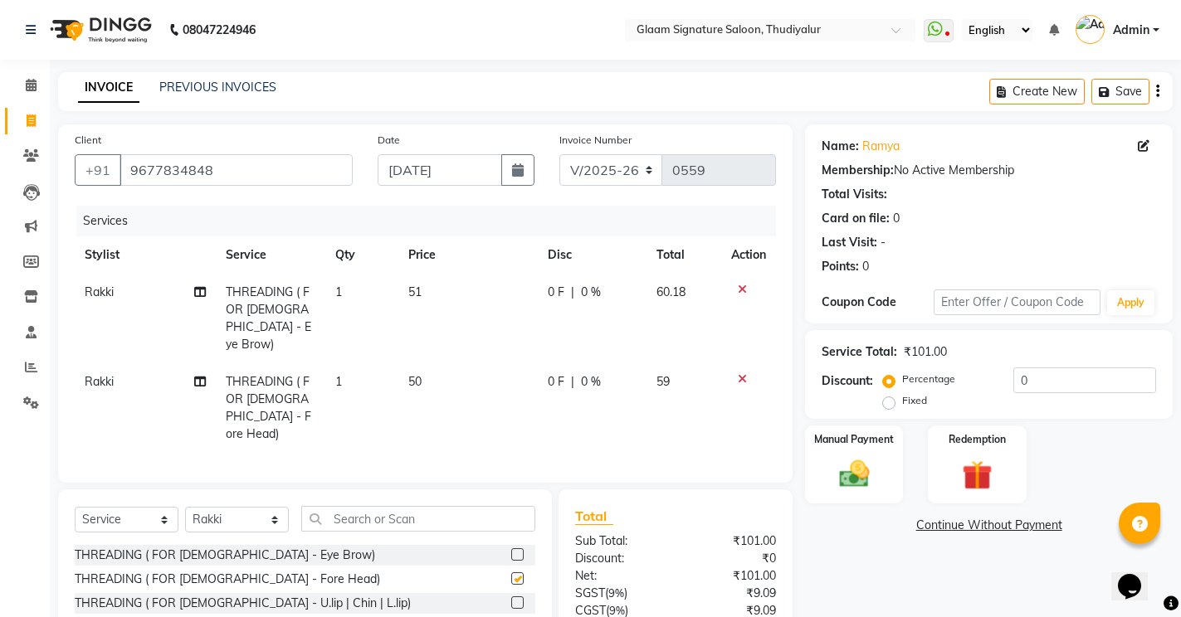
checkbox input "false"
click at [443, 363] on td "50" at bounding box center [467, 408] width 139 height 90
select select "88199"
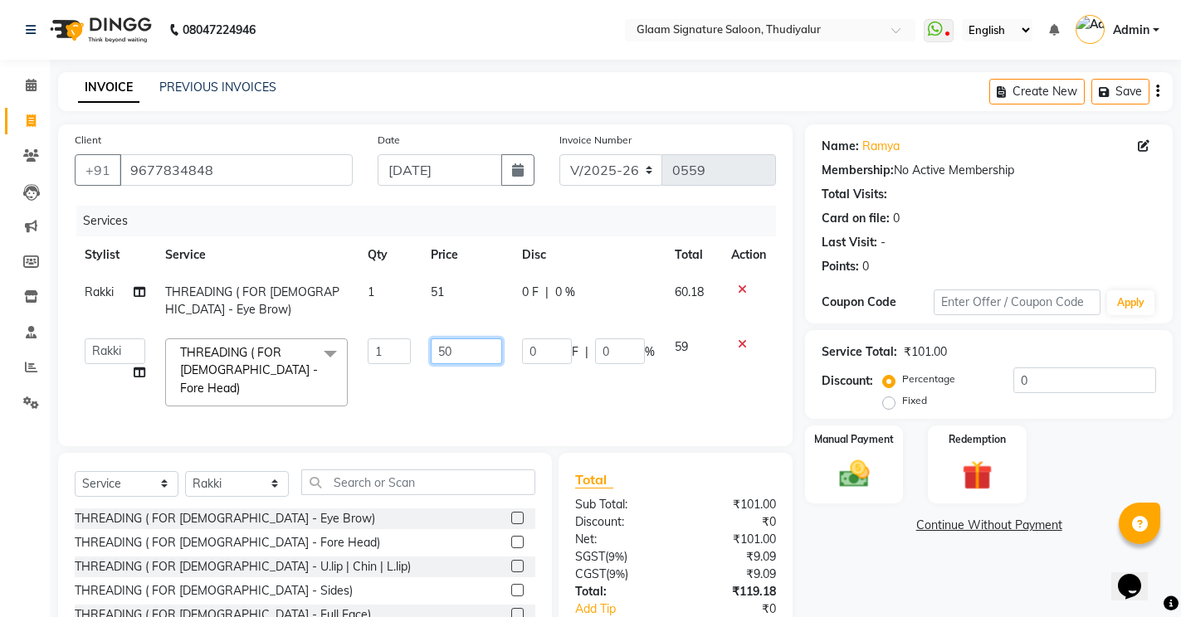
click at [443, 359] on input "50" at bounding box center [466, 352] width 71 height 26
click at [456, 351] on input "50" at bounding box center [466, 352] width 71 height 26
type input "51"
click at [881, 534] on link "Continue Without Payment" at bounding box center [988, 525] width 361 height 17
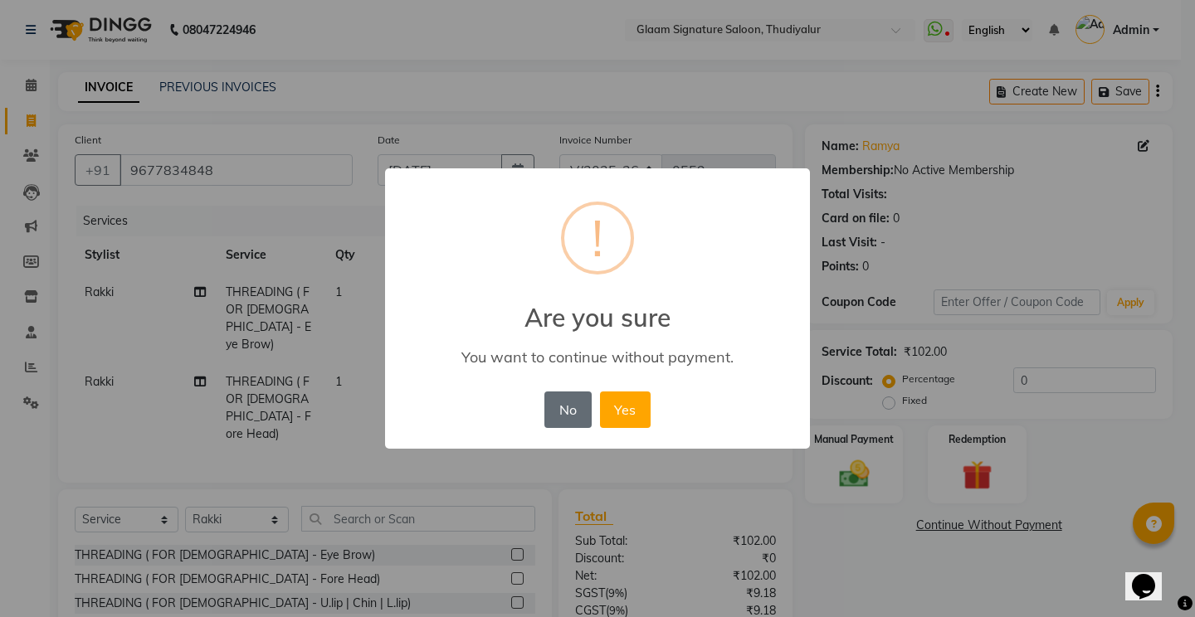
click at [571, 410] on button "No" at bounding box center [567, 410] width 46 height 37
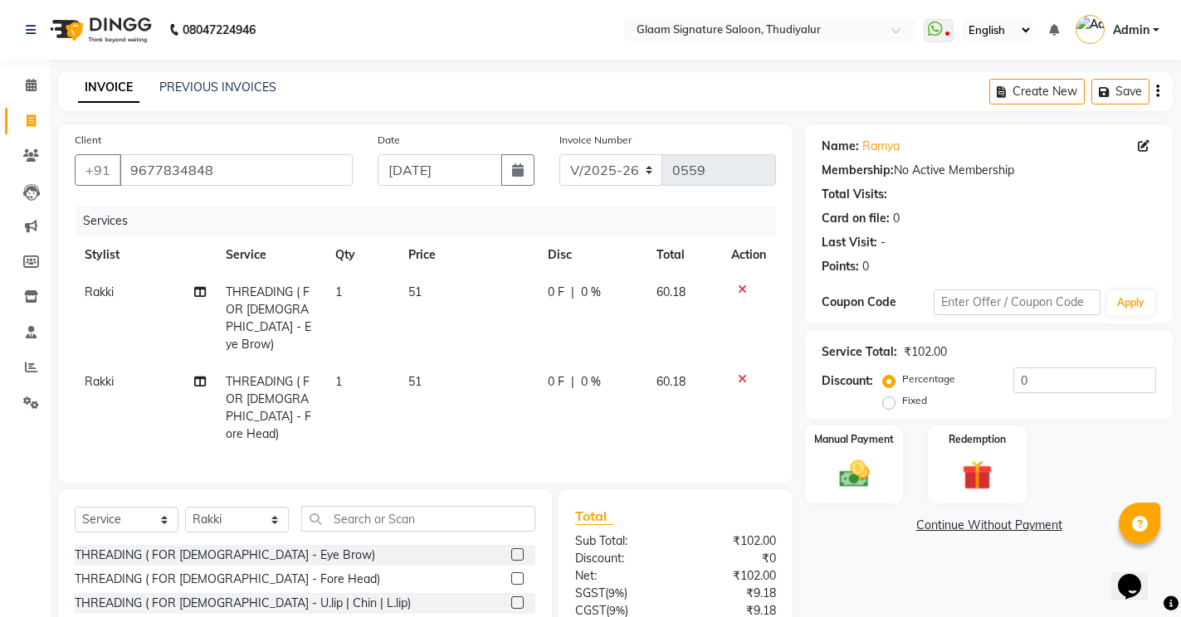
click at [902, 402] on label "Fixed" at bounding box center [914, 400] width 25 height 15
click at [886, 402] on input "Fixed" at bounding box center [892, 401] width 12 height 12
radio input "true"
click at [1054, 382] on input "0" at bounding box center [1084, 381] width 143 height 26
type input "0.36"
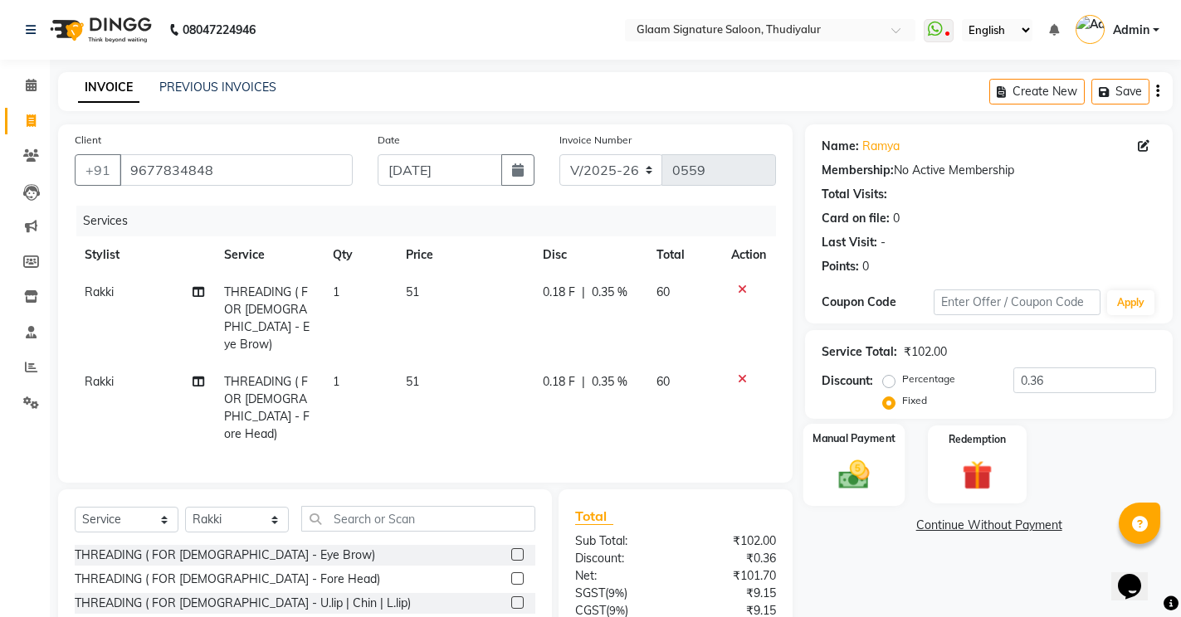
click at [868, 474] on img at bounding box center [854, 474] width 51 height 36
click at [1051, 528] on span "CASH" at bounding box center [1059, 526] width 36 height 19
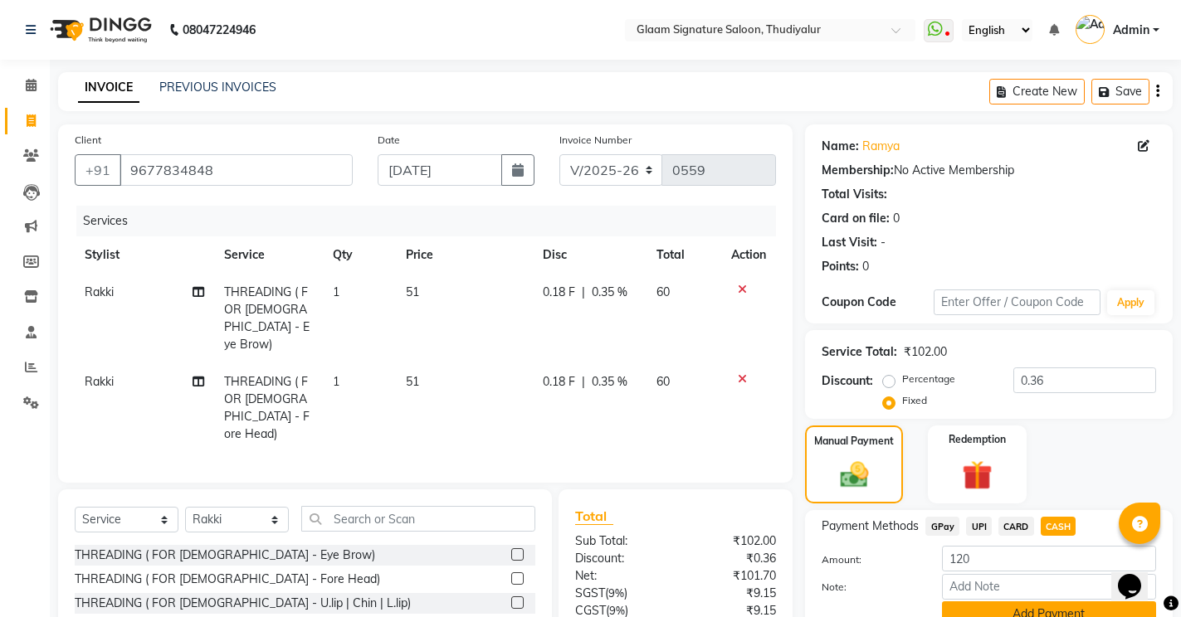
click at [1057, 611] on button "Add Payment" at bounding box center [1049, 615] width 214 height 26
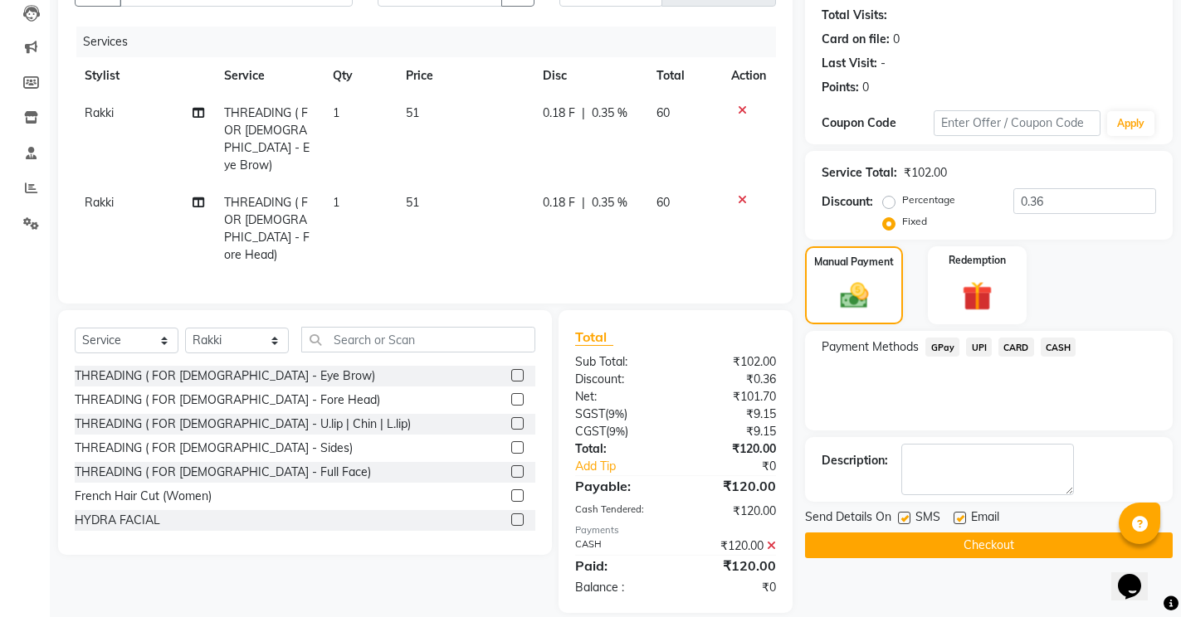
click at [1013, 540] on button "Checkout" at bounding box center [989, 546] width 368 height 26
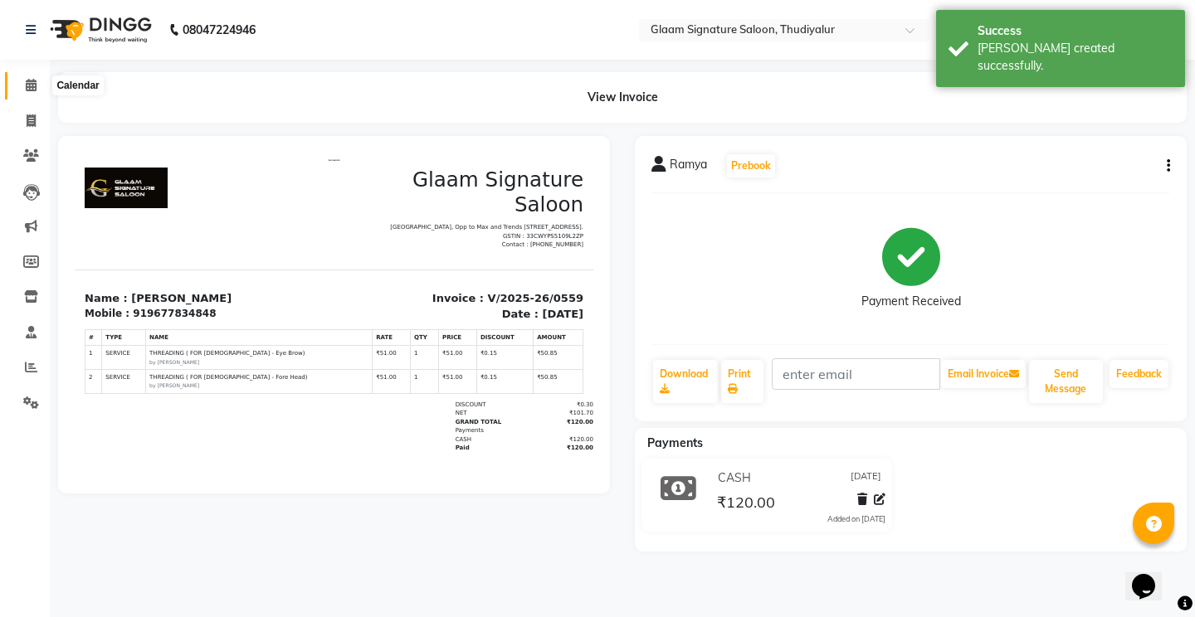
click at [31, 85] on icon at bounding box center [31, 85] width 11 height 12
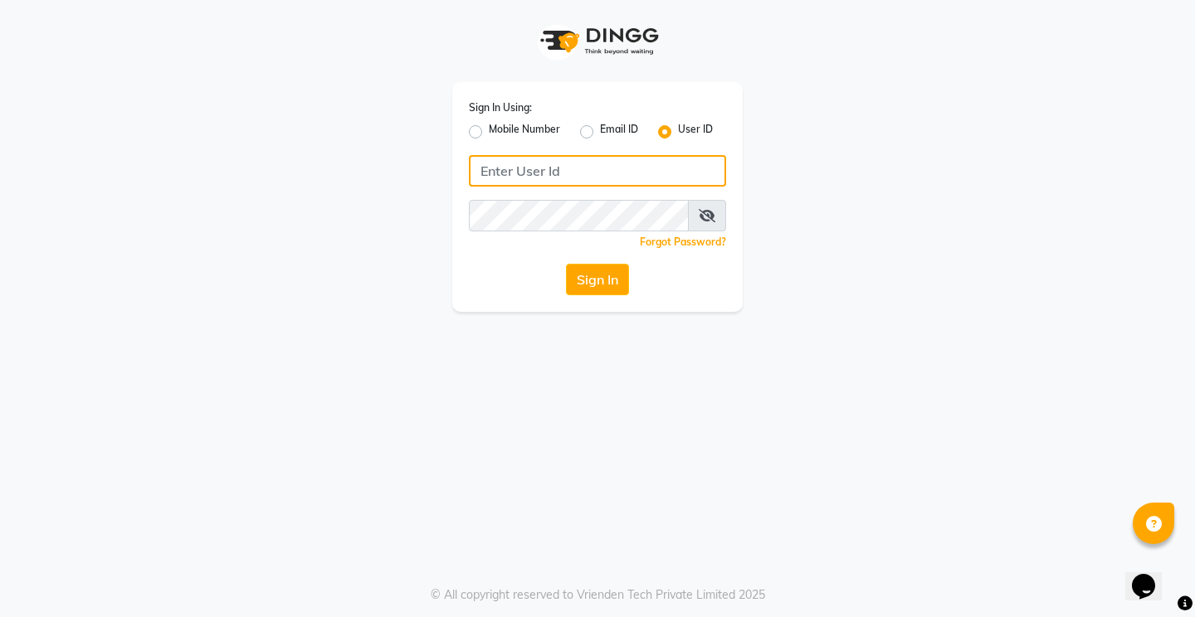
type input "glaamsalon"
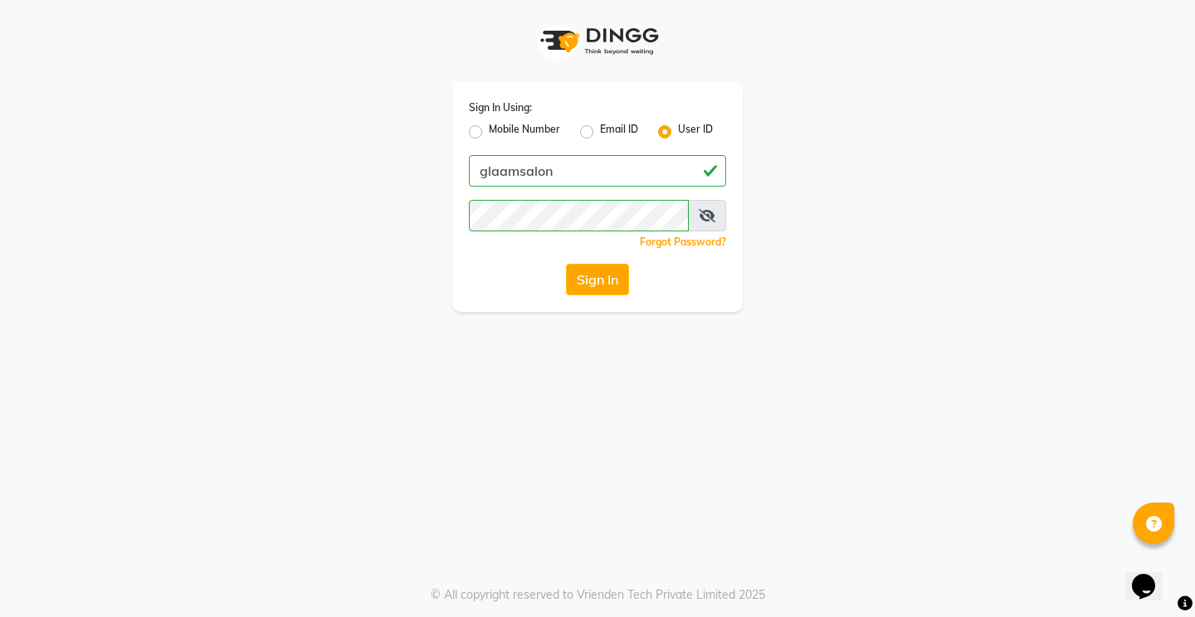
click at [593, 285] on button "Sign In" at bounding box center [597, 280] width 63 height 32
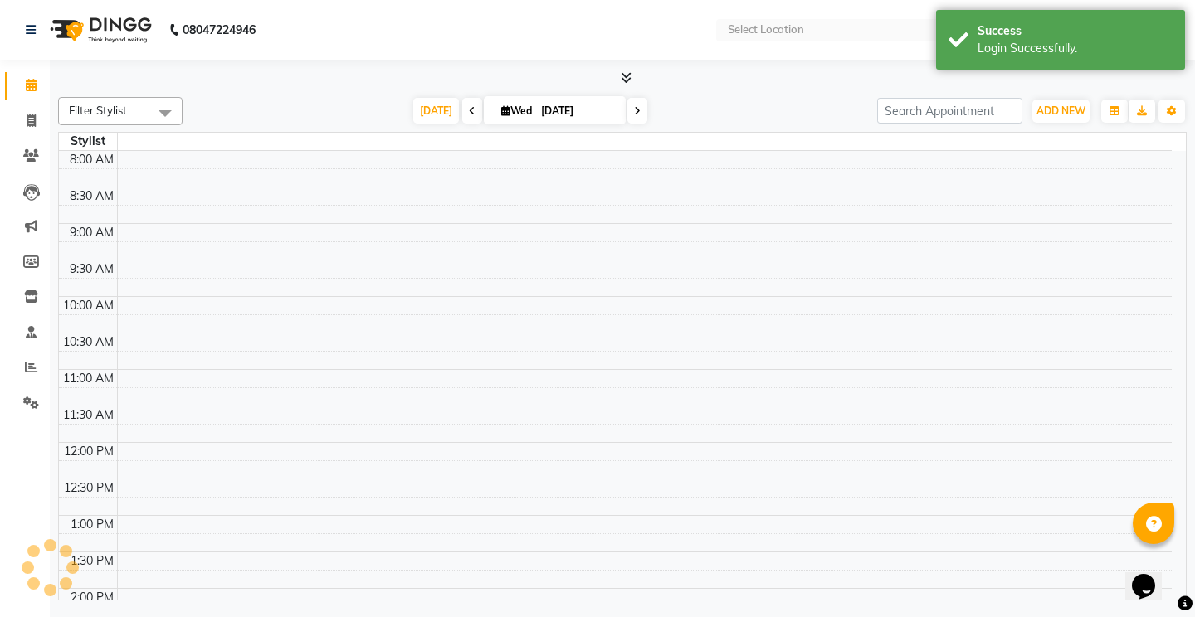
select select "en"
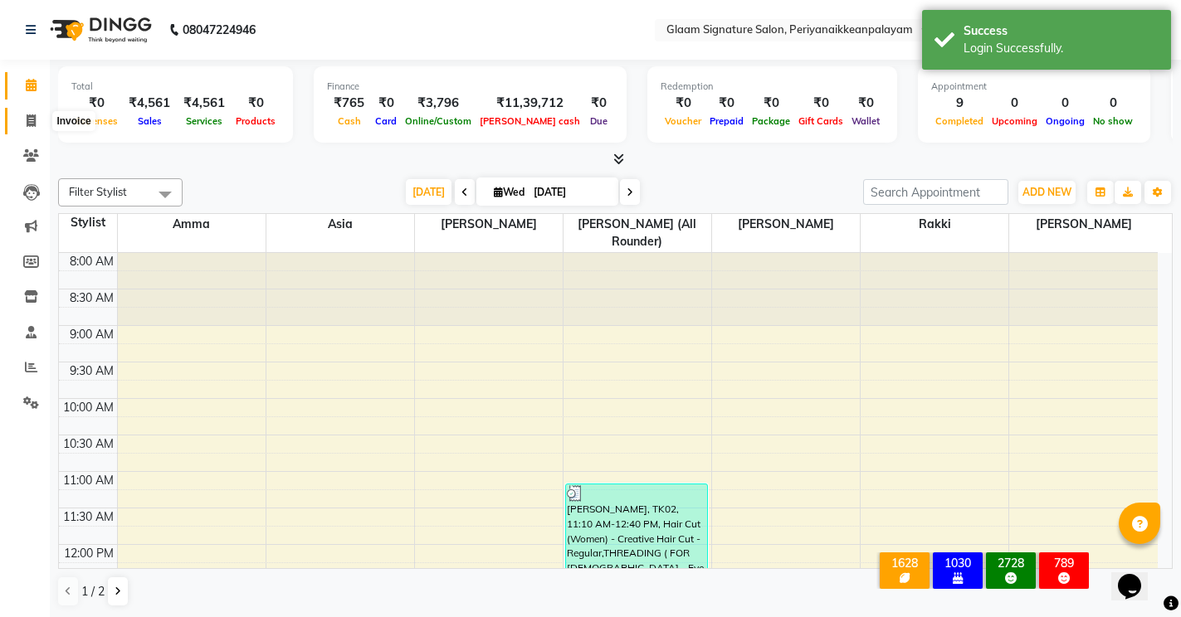
click at [30, 119] on icon at bounding box center [31, 121] width 9 height 12
select select "service"
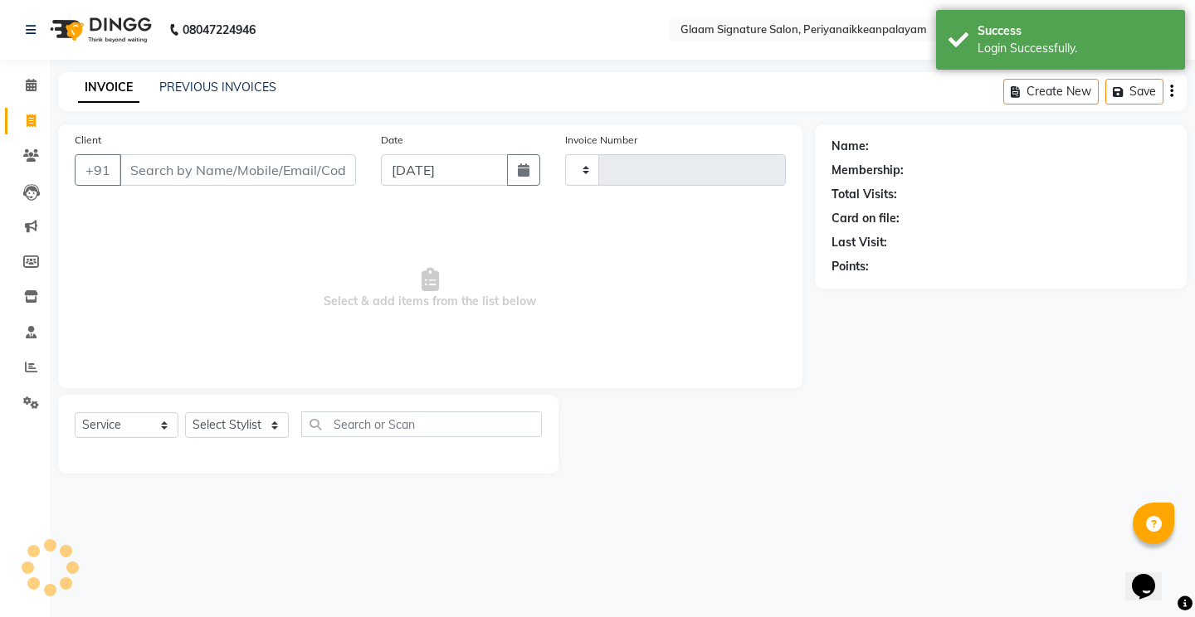
type input "0977"
select select "4039"
click at [210, 86] on link "PREVIOUS INVOICES" at bounding box center [217, 87] width 117 height 15
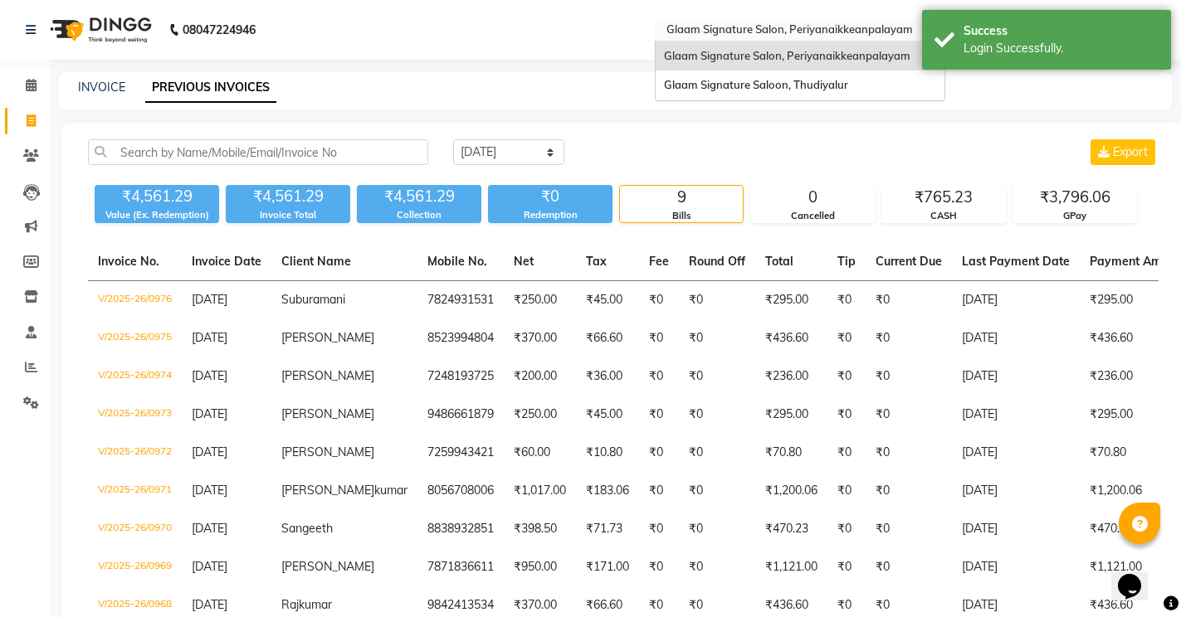
click at [730, 28] on input "text" at bounding box center [783, 31] width 241 height 17
click at [730, 82] on span "Glaam Signature Saloon, Thudiyalur" at bounding box center [756, 84] width 184 height 13
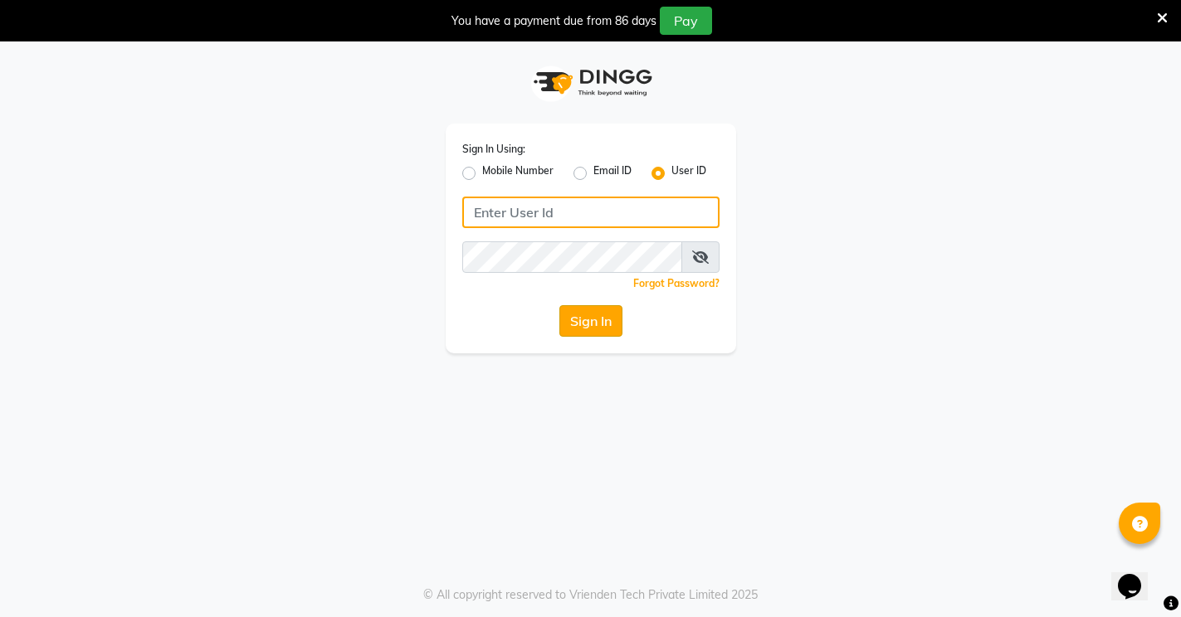
type input "glaamsalon"
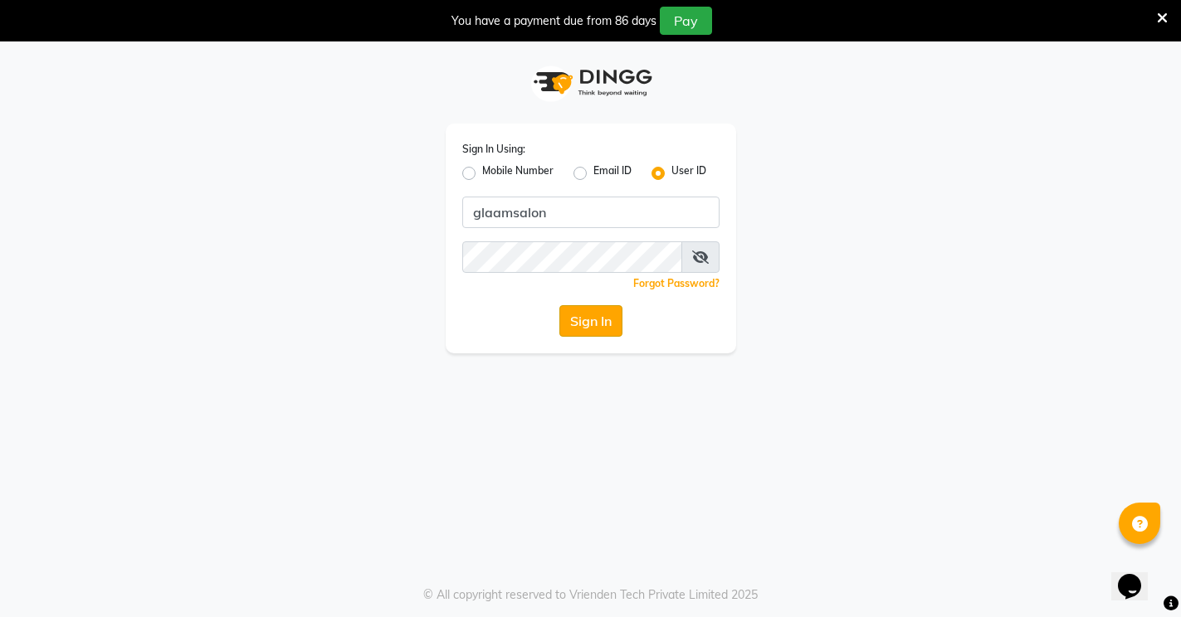
click at [580, 328] on button "Sign In" at bounding box center [590, 321] width 63 height 32
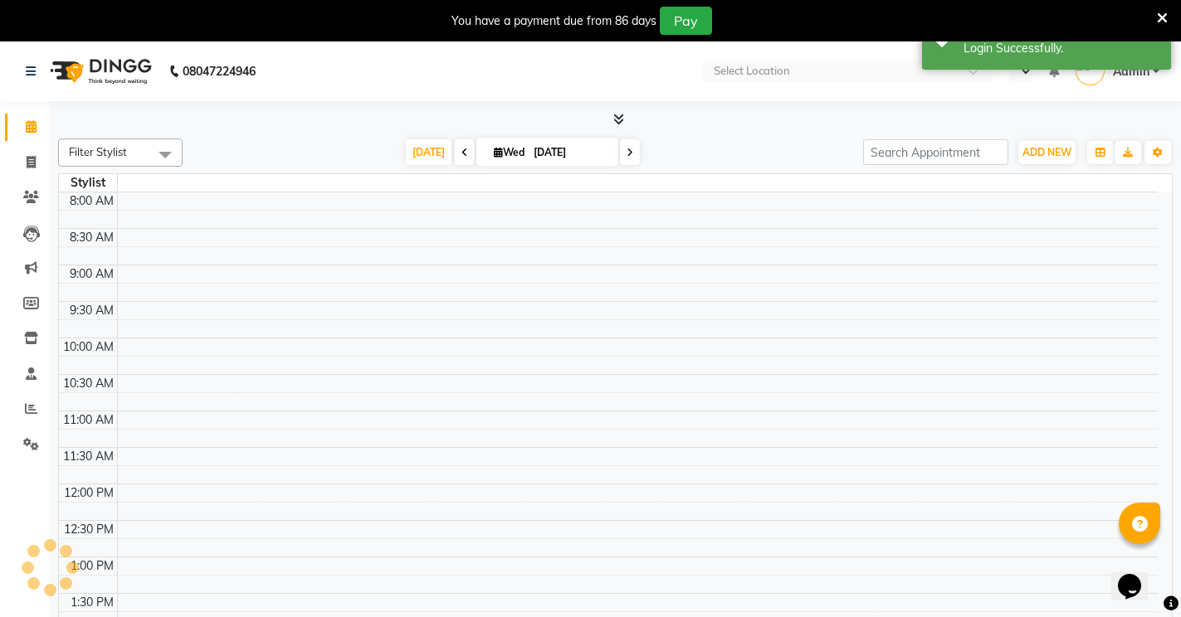
select select "en"
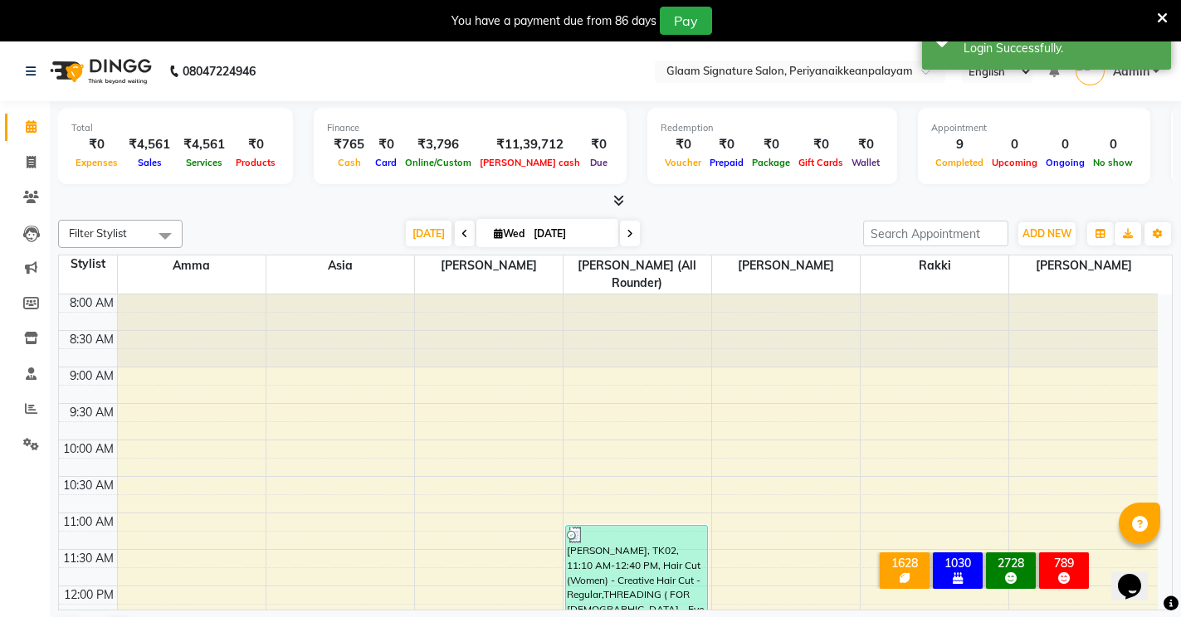
click at [1166, 15] on icon at bounding box center [1162, 18] width 11 height 15
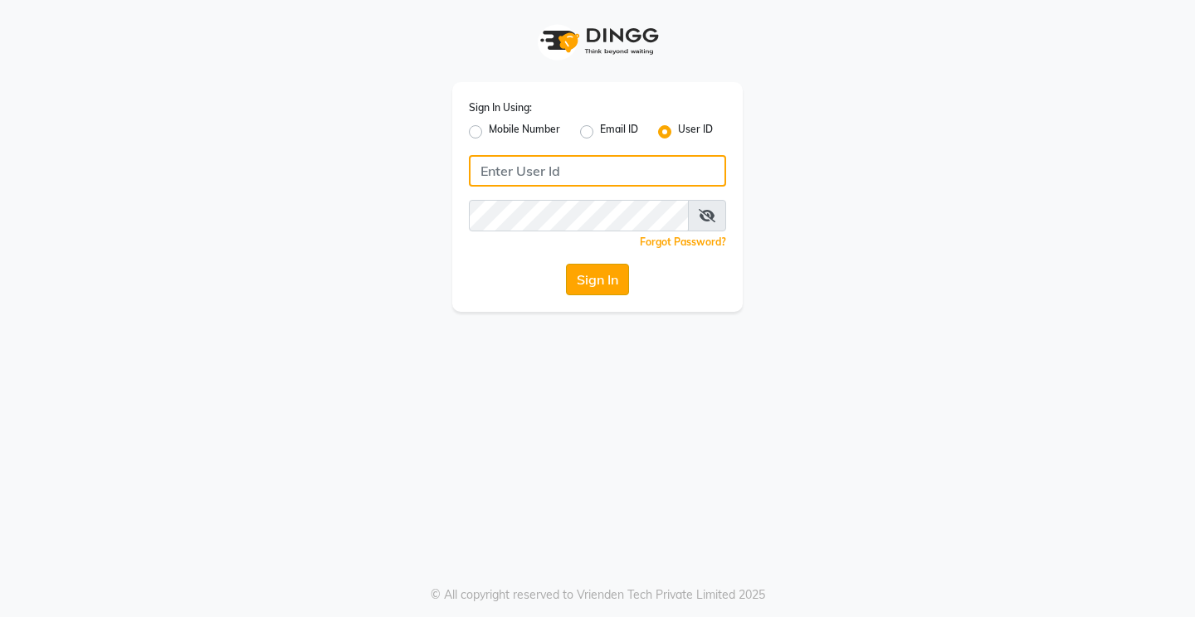
type input "glaamsalon"
click at [618, 280] on button "Sign In" at bounding box center [597, 280] width 63 height 32
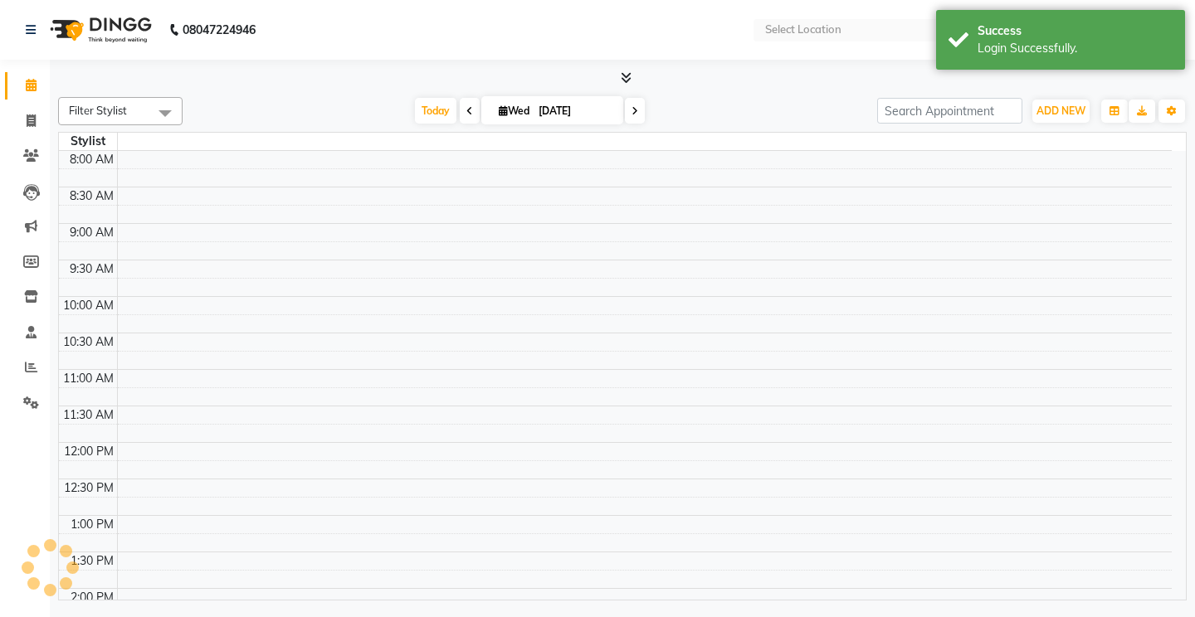
select select "en"
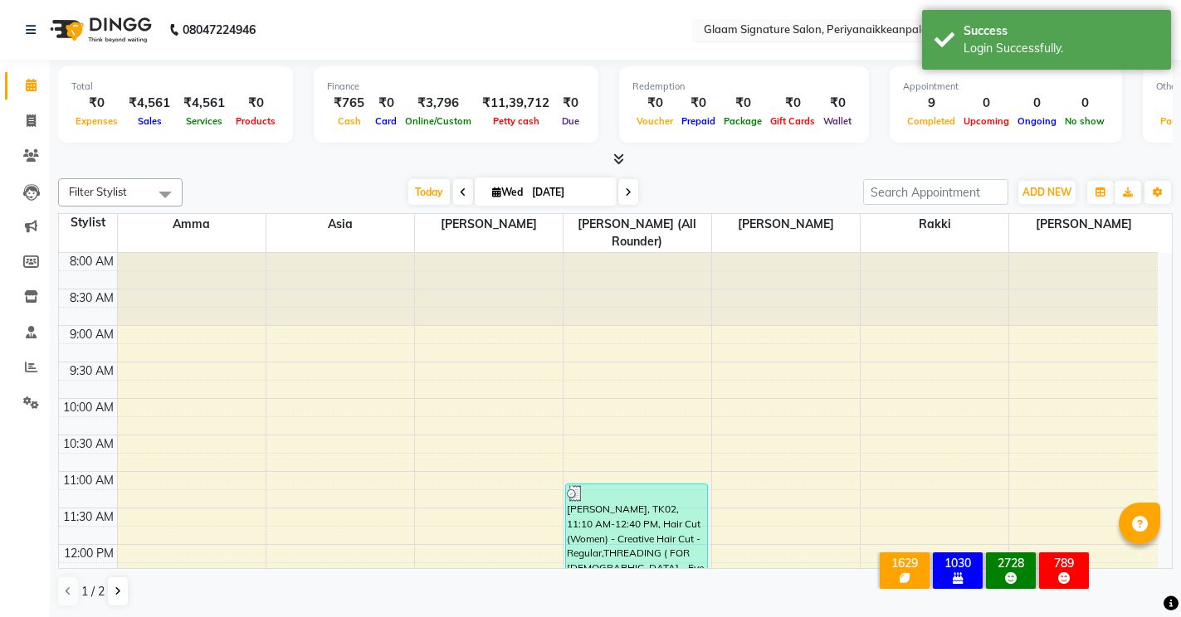
click at [758, 32] on input "text" at bounding box center [820, 31] width 241 height 17
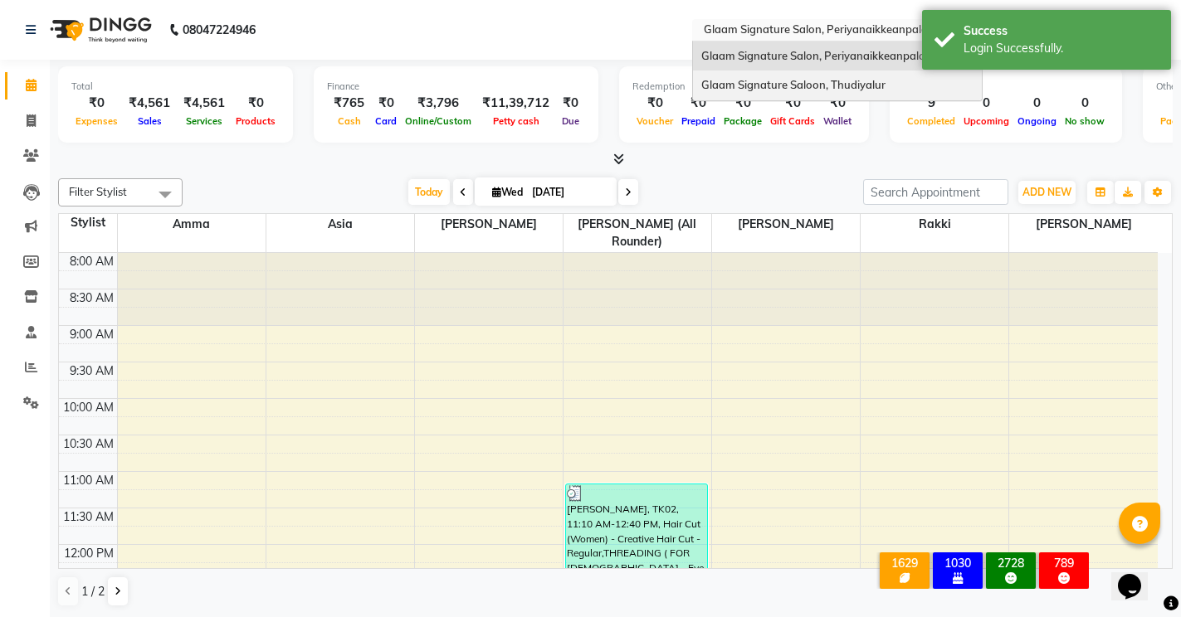
click at [758, 80] on span "Glaam Signature Saloon, Thudiyalur" at bounding box center [793, 84] width 184 height 13
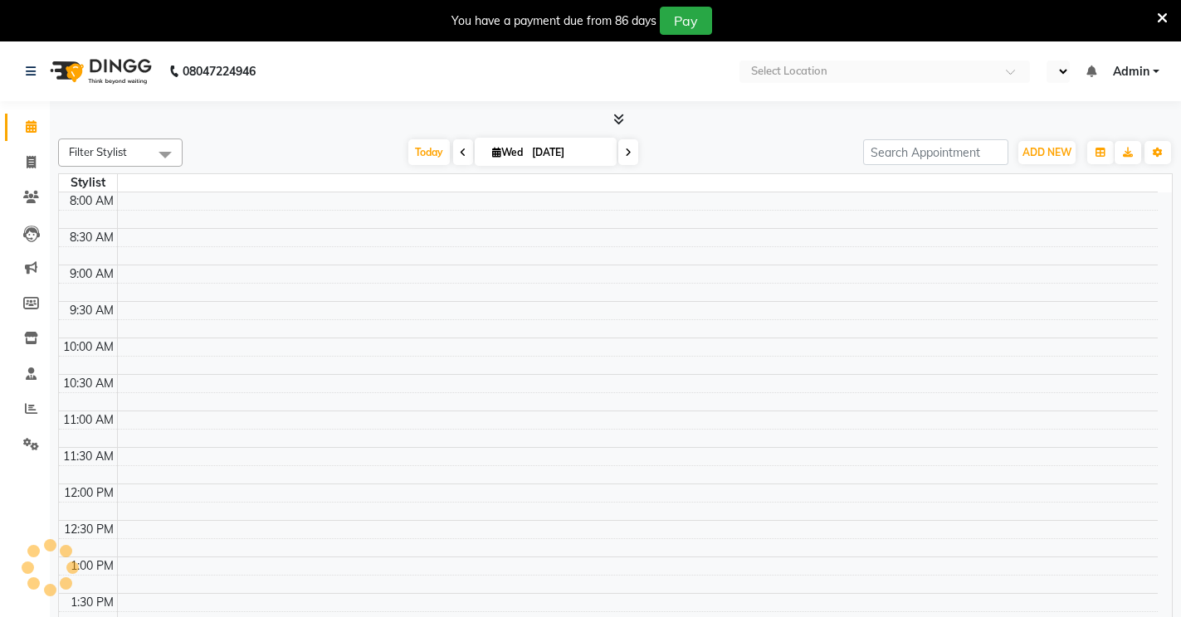
select select "en"
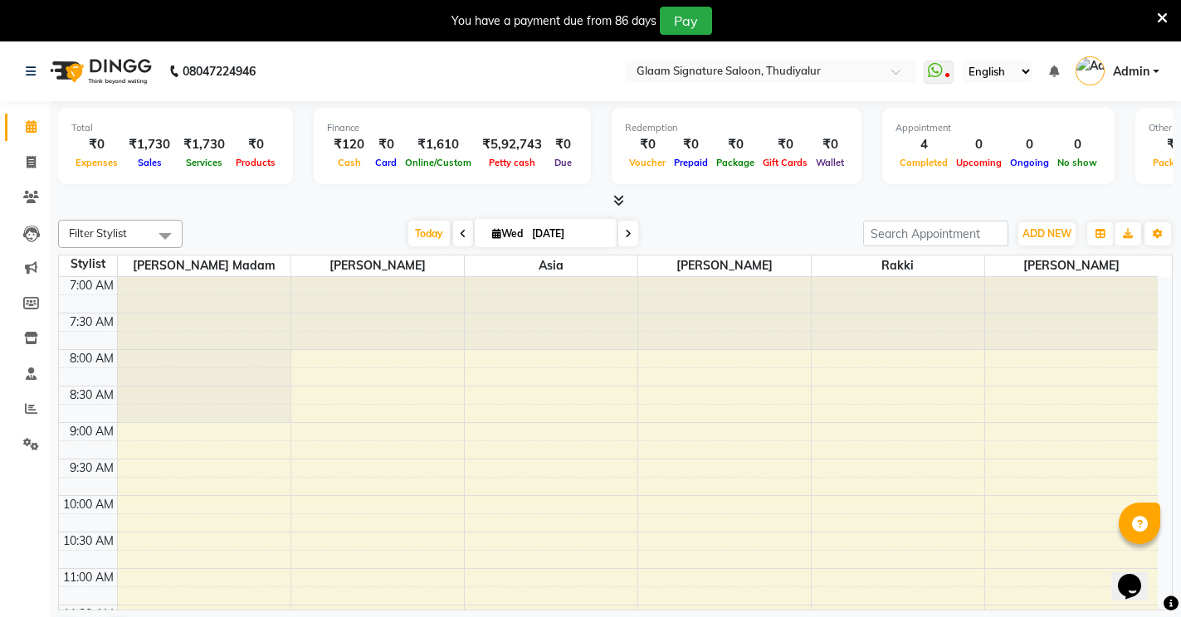
click at [1163, 13] on icon at bounding box center [1162, 18] width 11 height 15
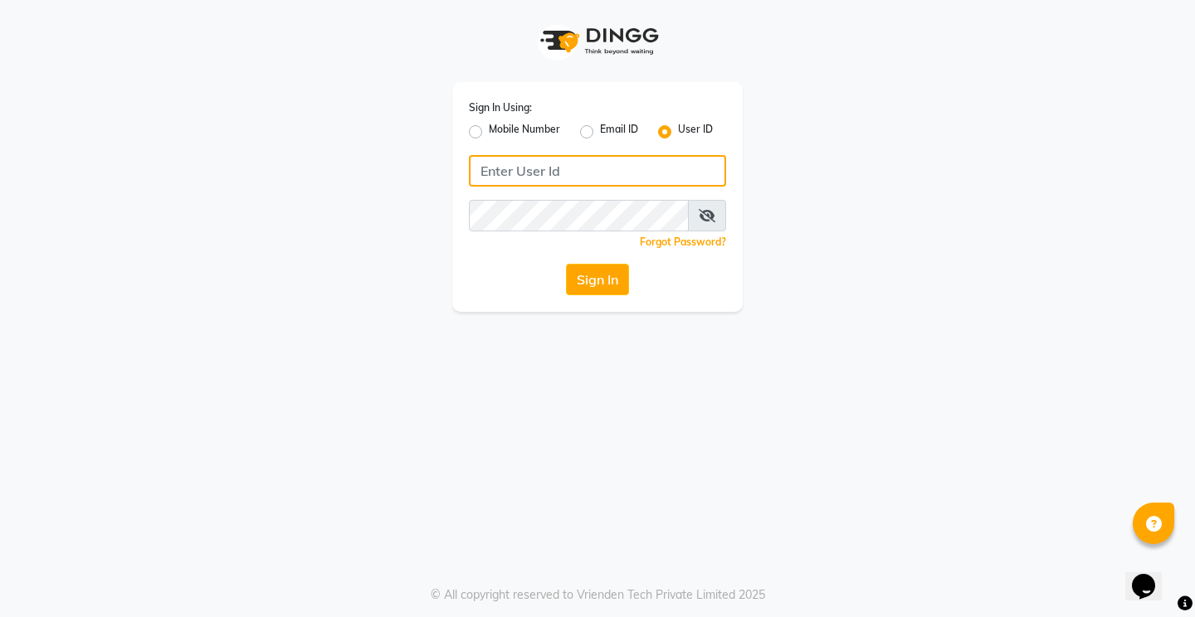
type input "glaamsalon"
